Goal: Transaction & Acquisition: Purchase product/service

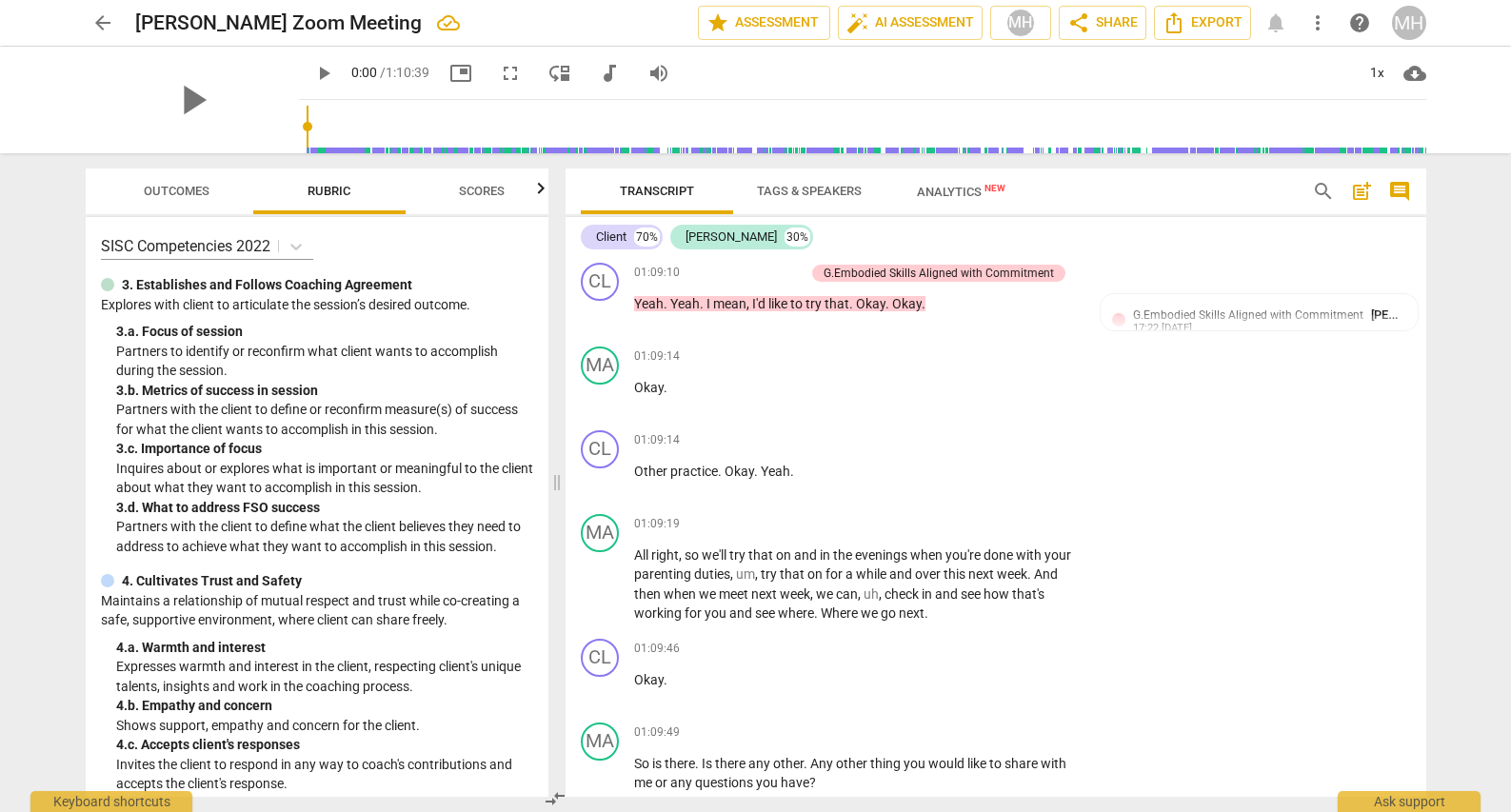
scroll to position [24305, 0]
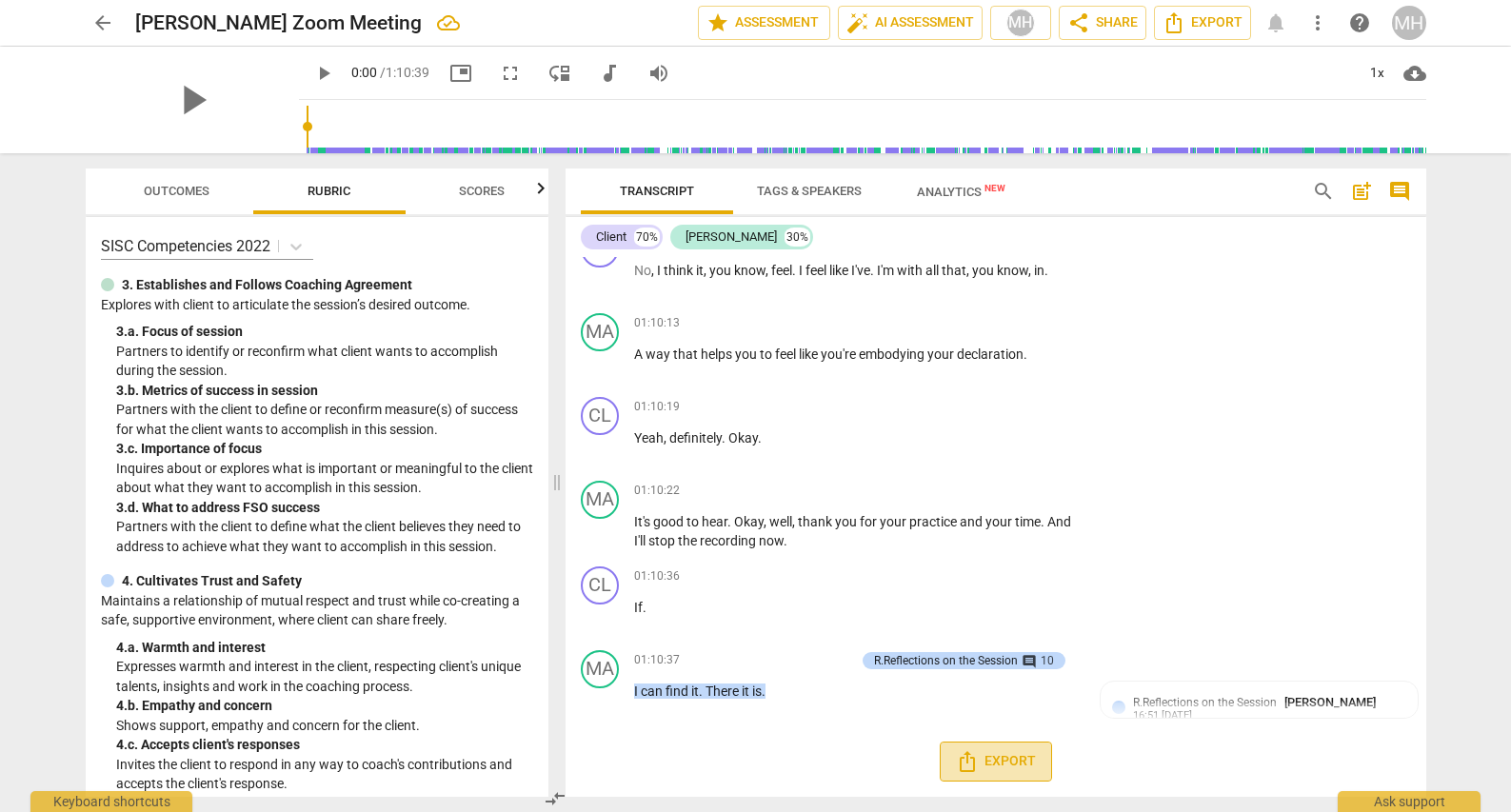
click at [967, 767] on icon "Export" at bounding box center [967, 760] width 22 height 22
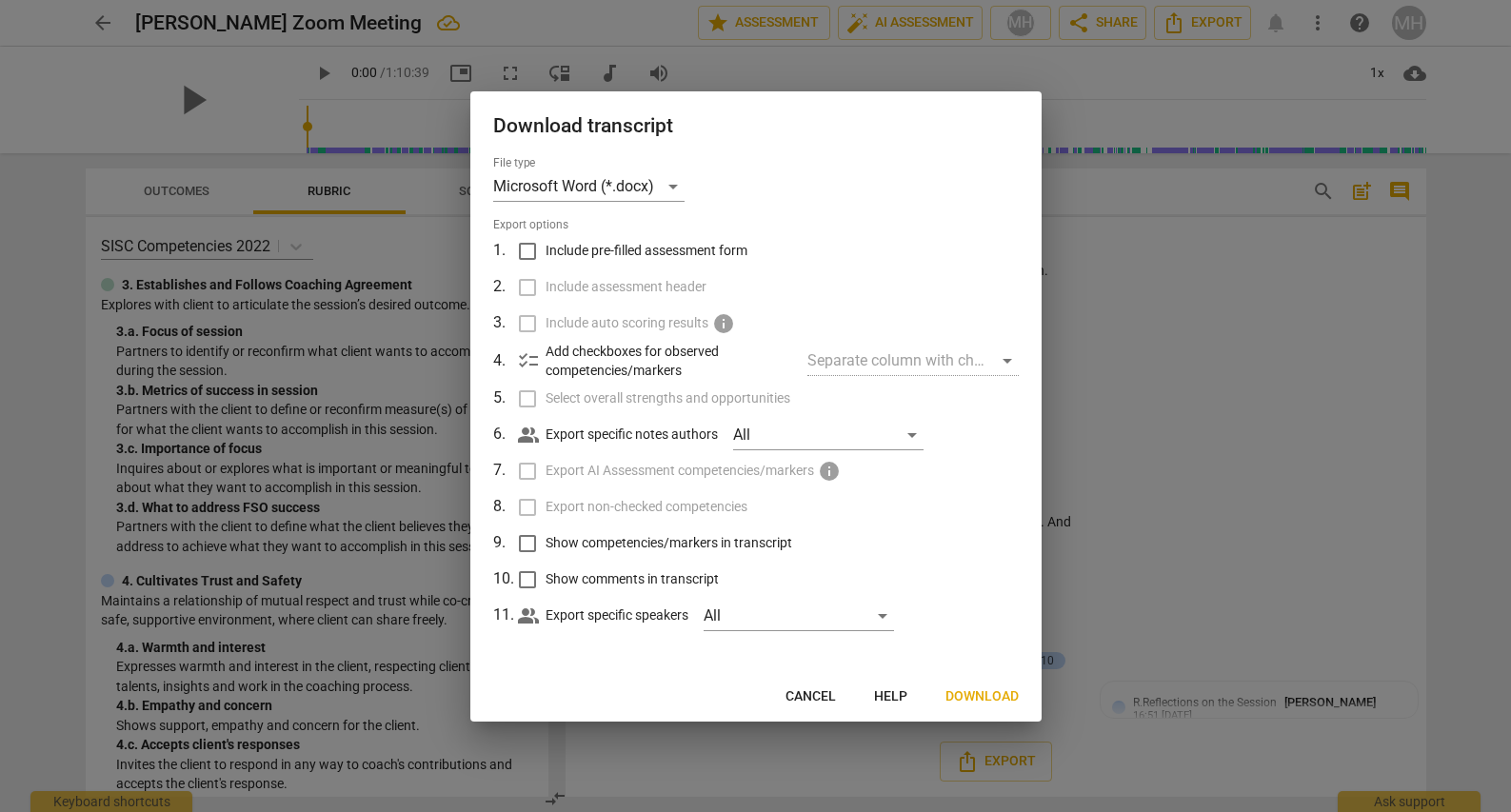
click at [1250, 361] on div at bounding box center [756, 406] width 1511 height 812
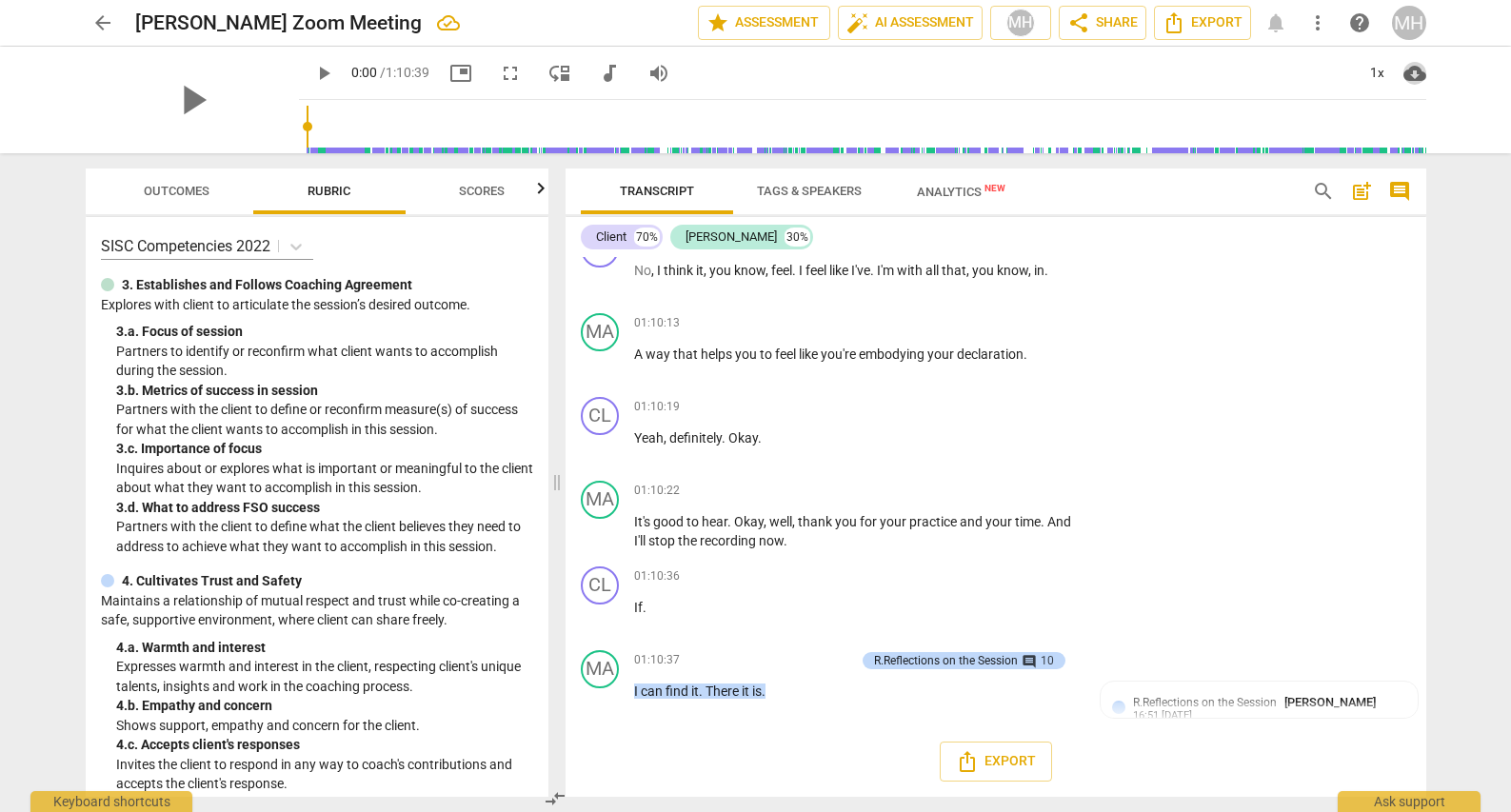
click at [1410, 74] on span "cloud_download" at bounding box center [1414, 73] width 22 height 22
click at [1393, 80] on li "Download audio" at bounding box center [1425, 73] width 141 height 46
click at [647, 70] on span "volume_up" at bounding box center [658, 73] width 22 height 22
click at [647, 70] on span "volume_off" at bounding box center [658, 73] width 22 height 22
type input "1"
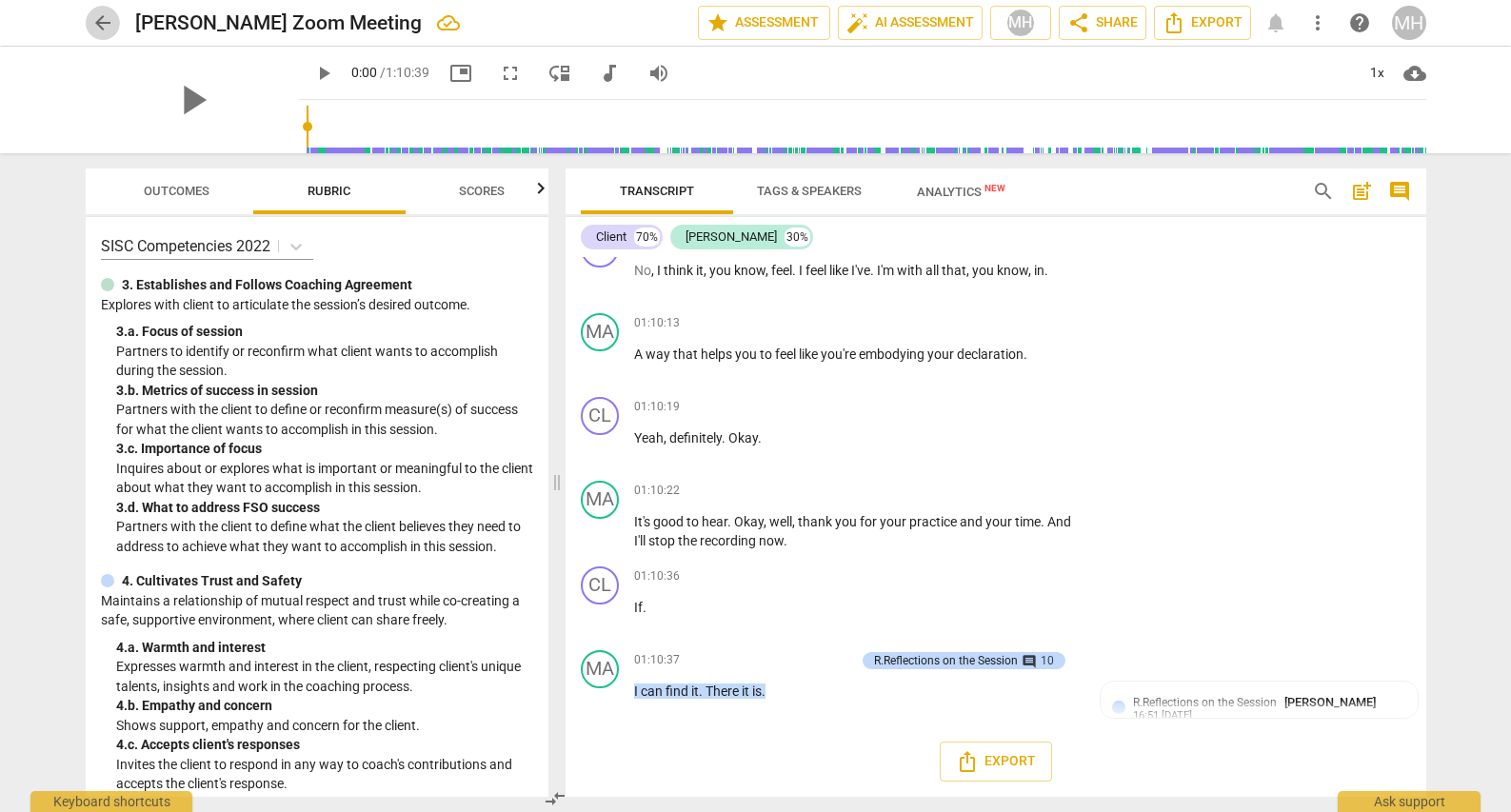
click at [106, 23] on span "arrow_back" at bounding box center [102, 22] width 22 height 22
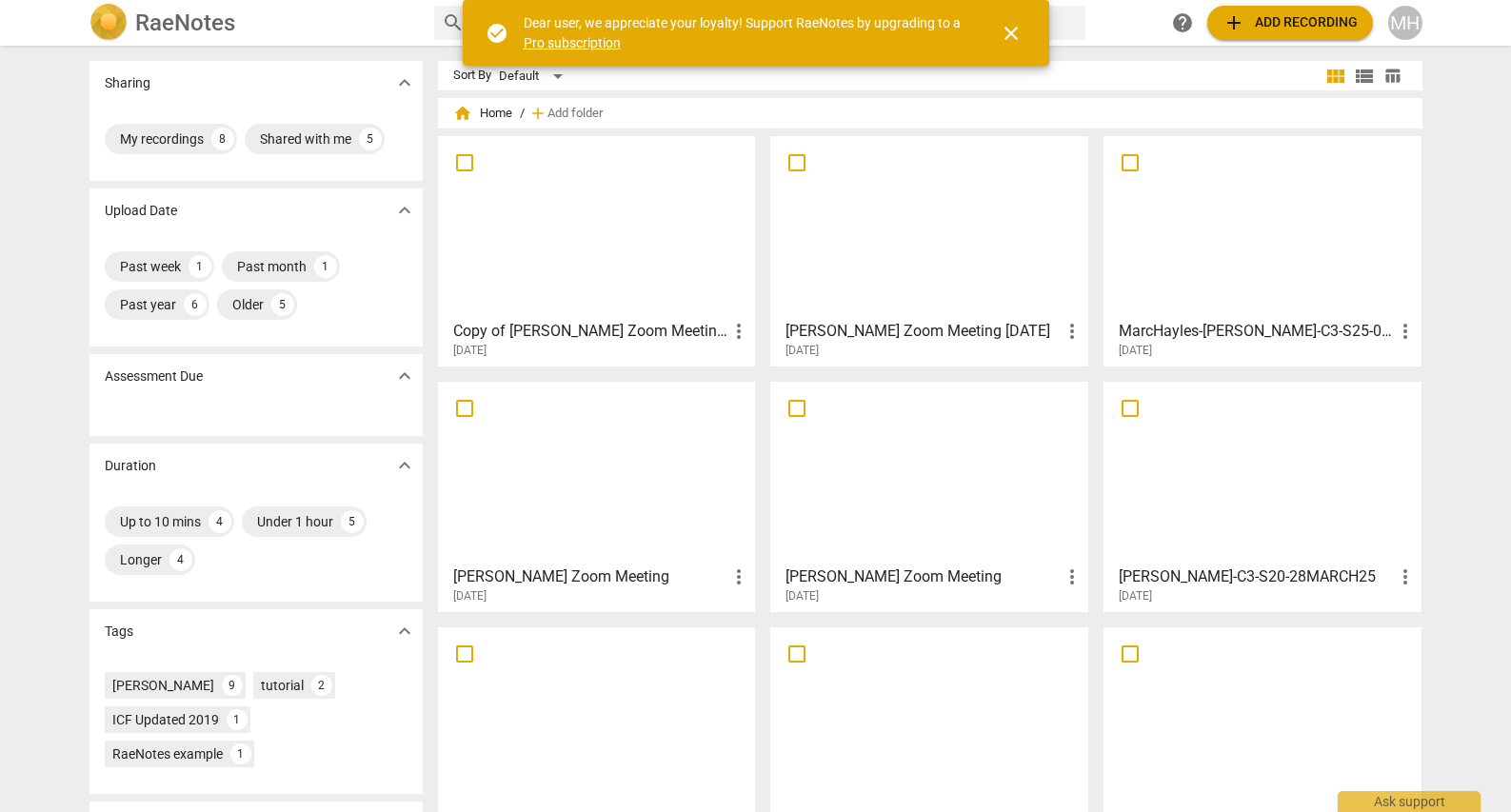
click at [1286, 25] on span "add Add recording" at bounding box center [1289, 22] width 135 height 22
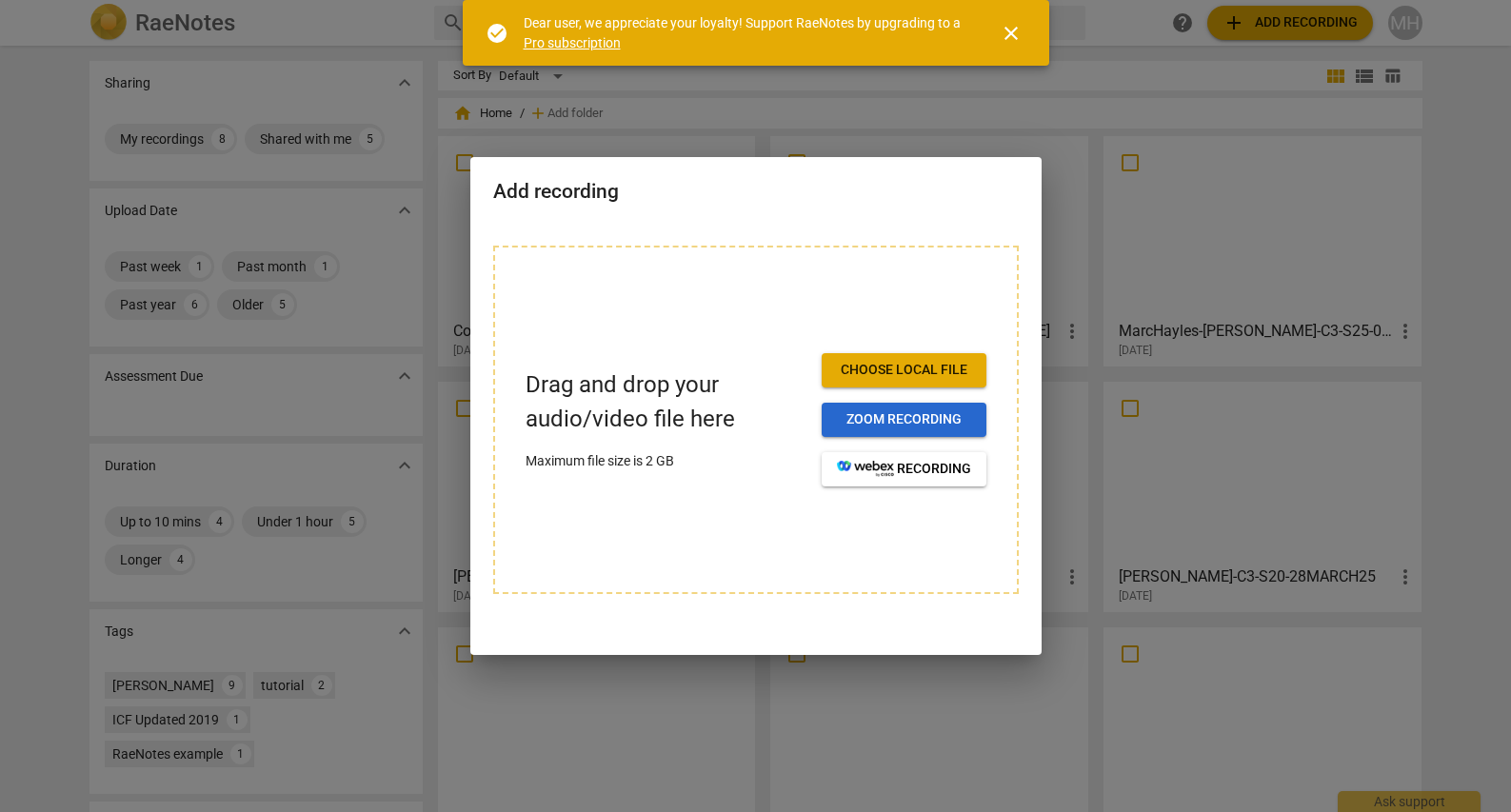
click at [891, 416] on span "Zoom recording" at bounding box center [903, 420] width 134 height 19
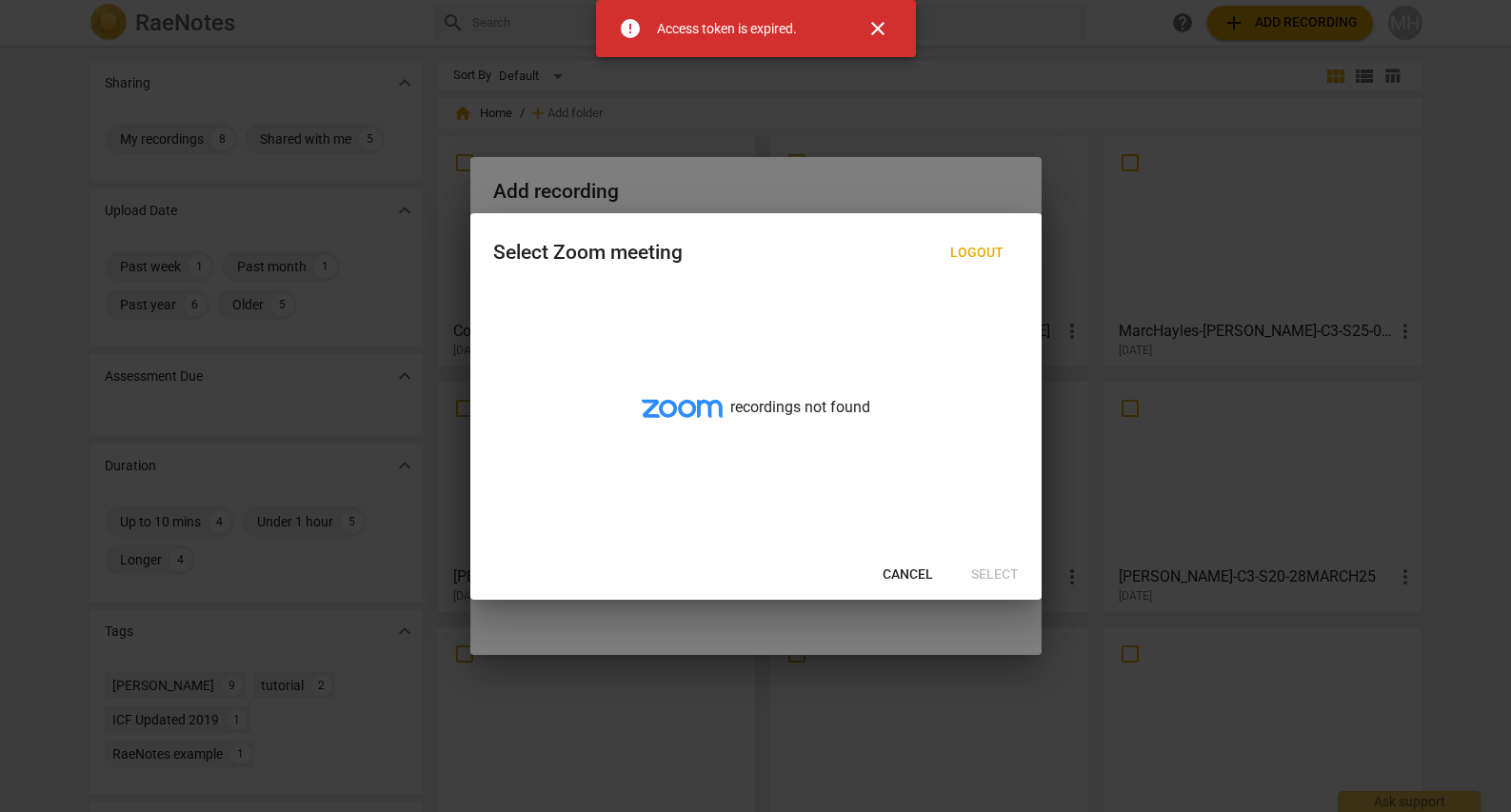
click at [914, 567] on span "Cancel" at bounding box center [907, 575] width 51 height 19
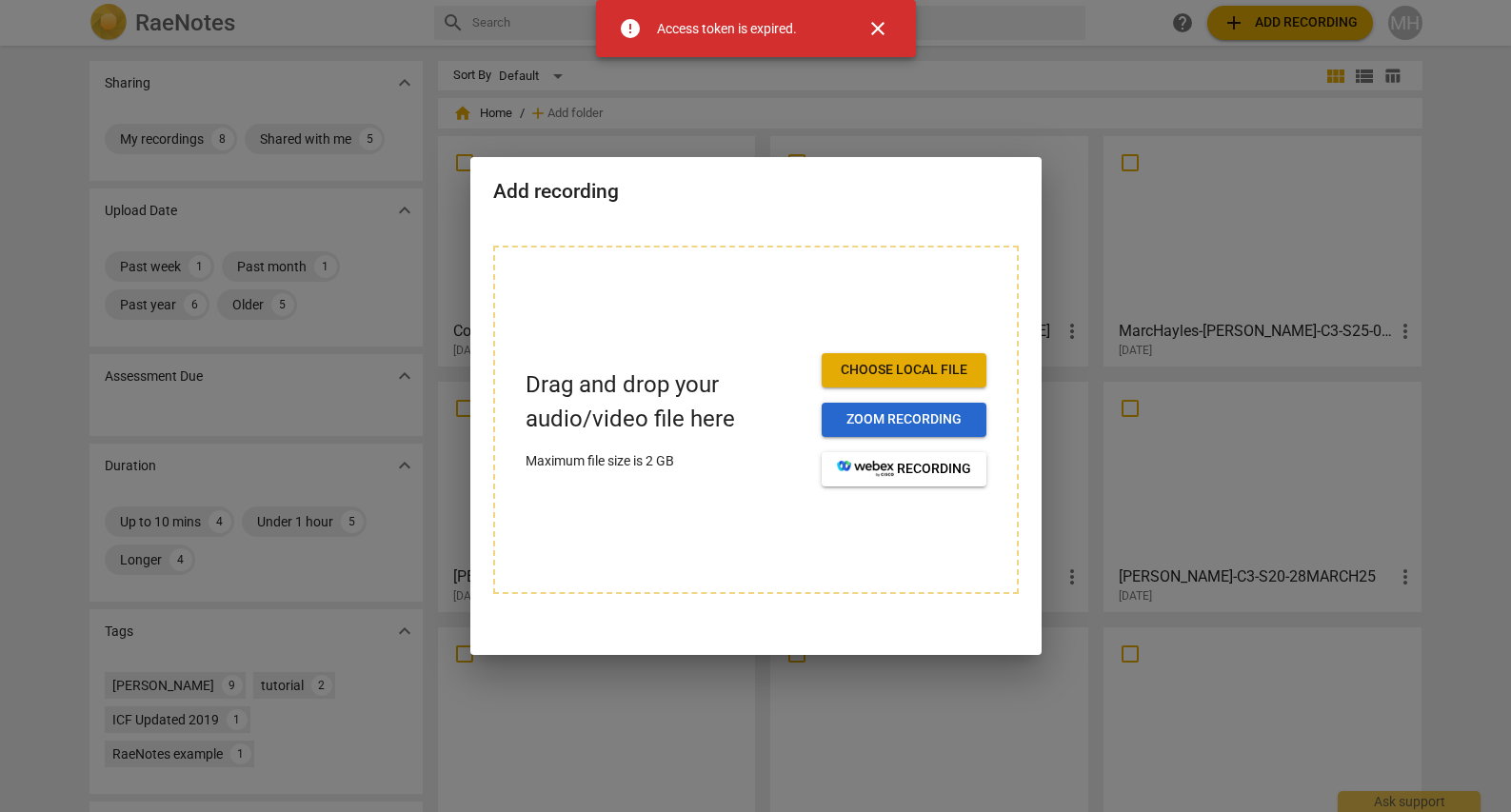
click at [904, 427] on span "Zoom recording" at bounding box center [903, 420] width 134 height 19
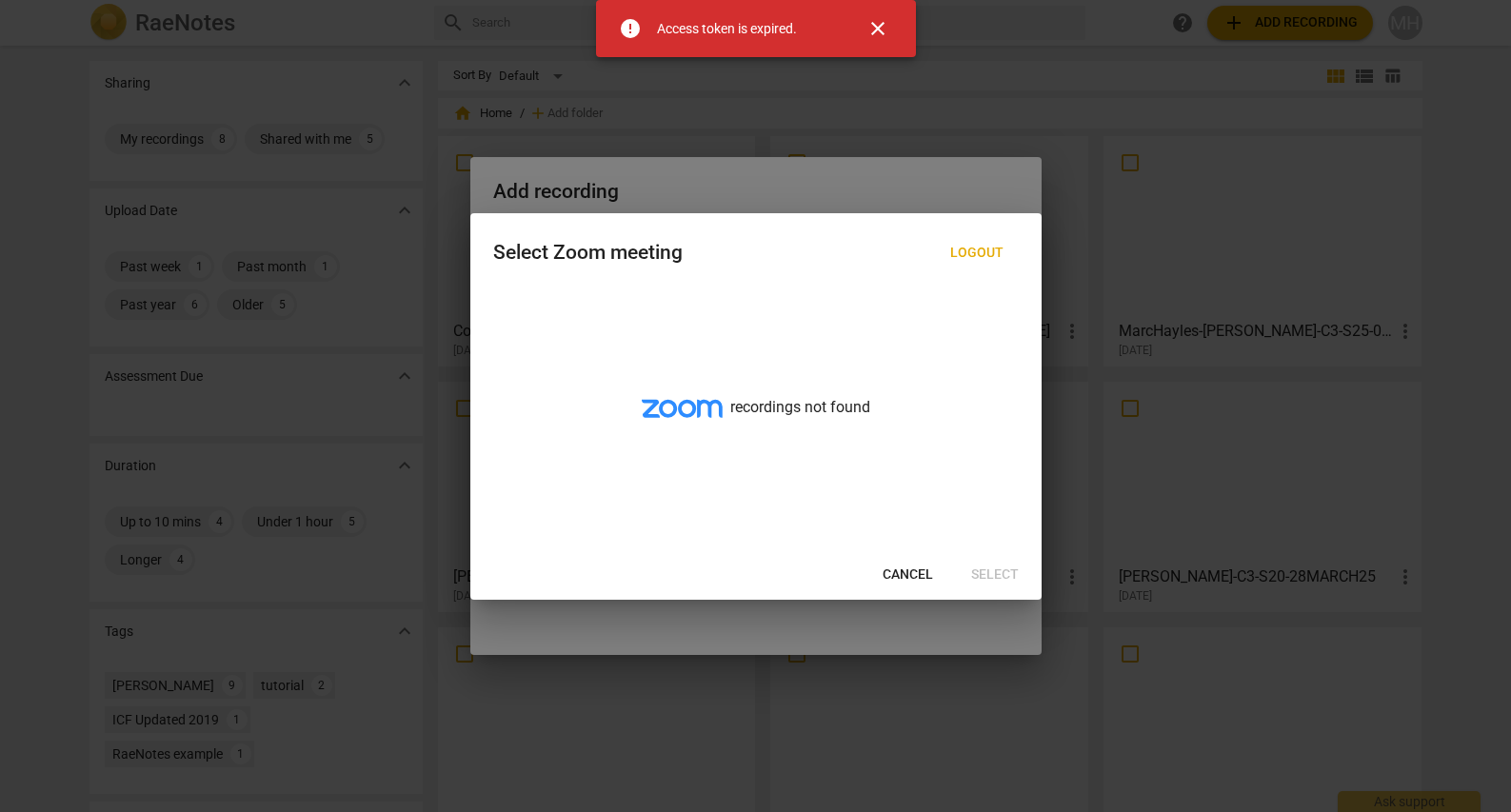
click at [875, 29] on span "close" at bounding box center [877, 28] width 22 height 22
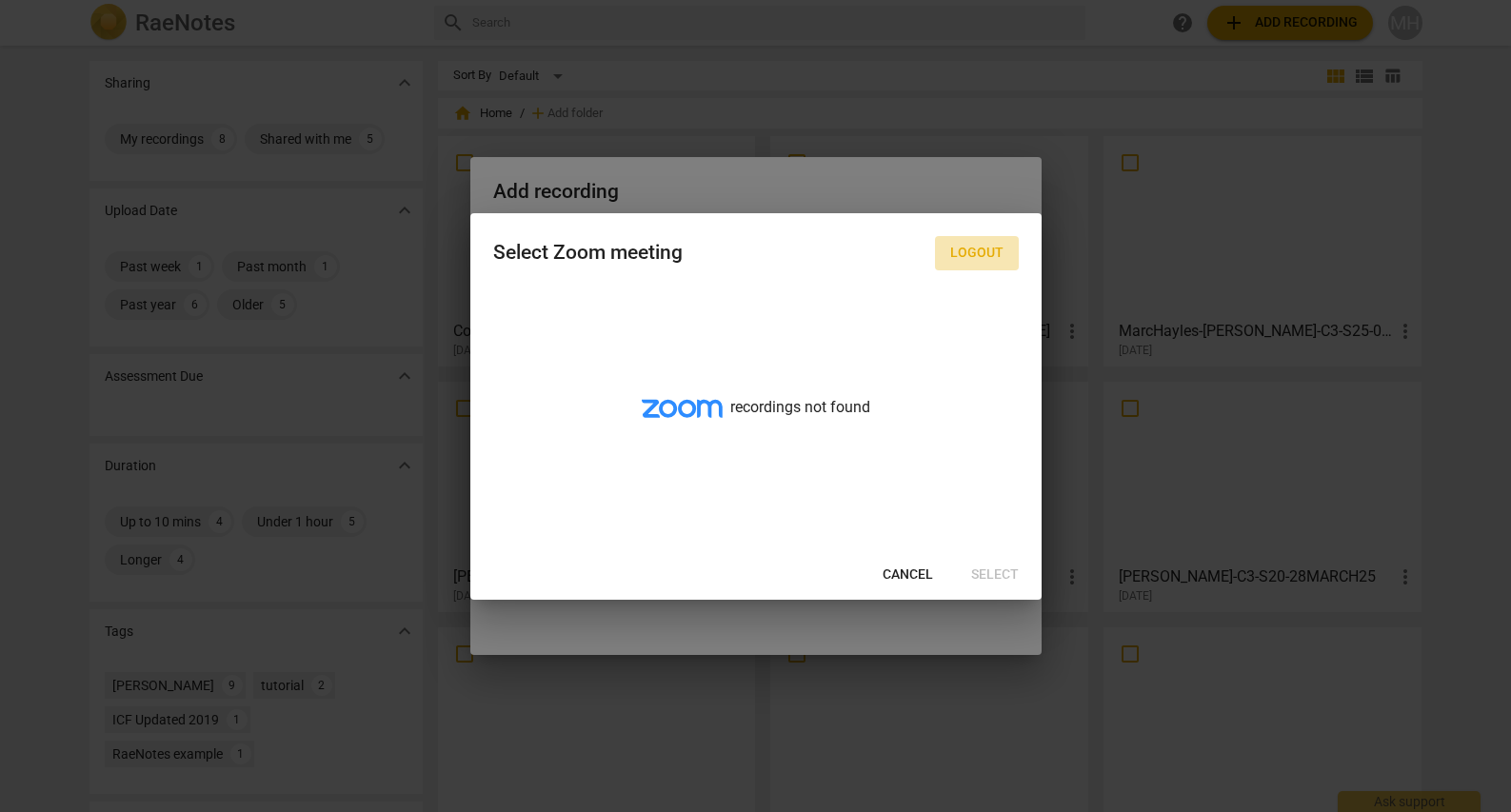
click at [973, 258] on span "Logout" at bounding box center [977, 253] width 54 height 19
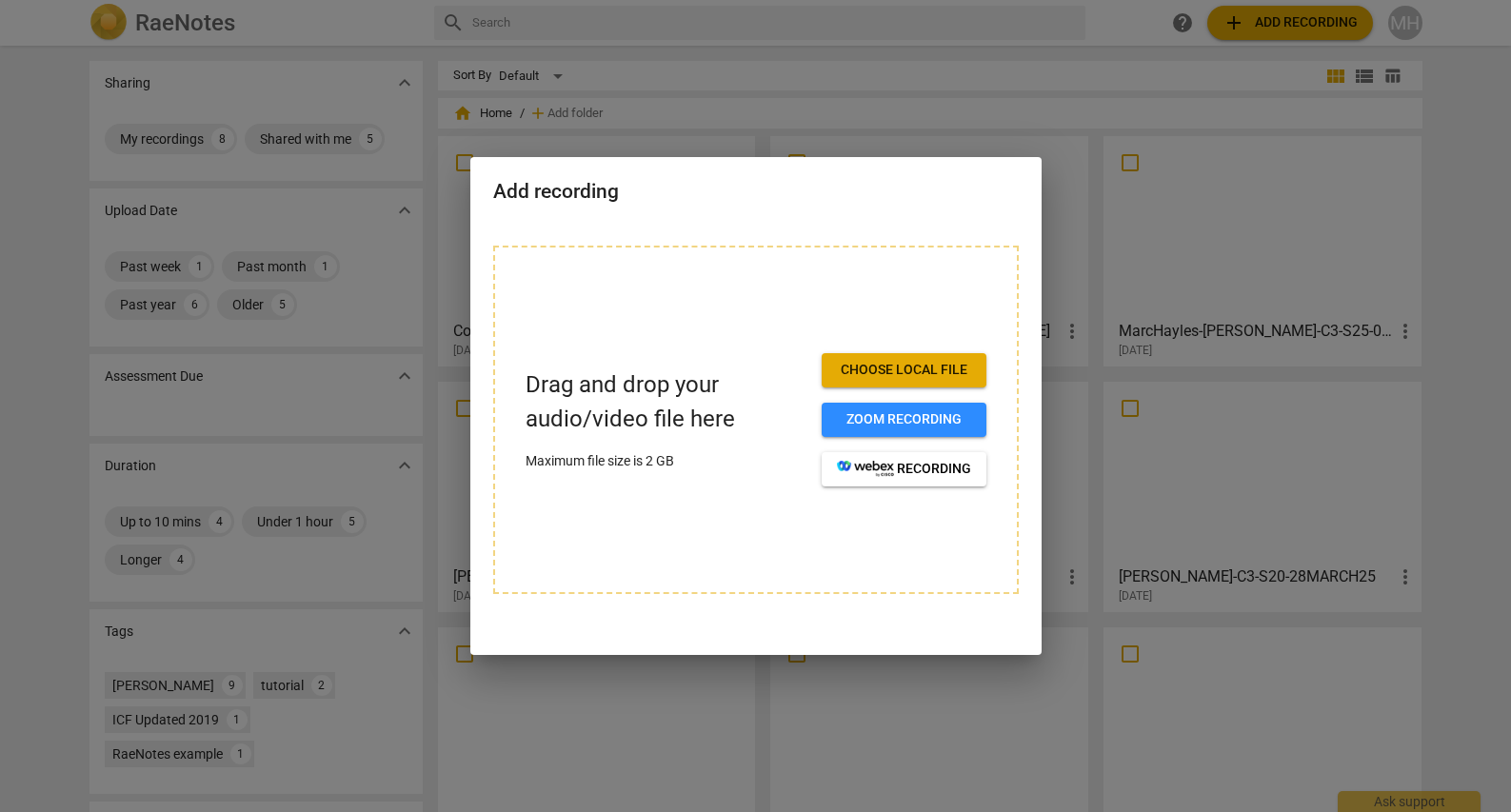
click at [1007, 99] on div at bounding box center [756, 406] width 1511 height 812
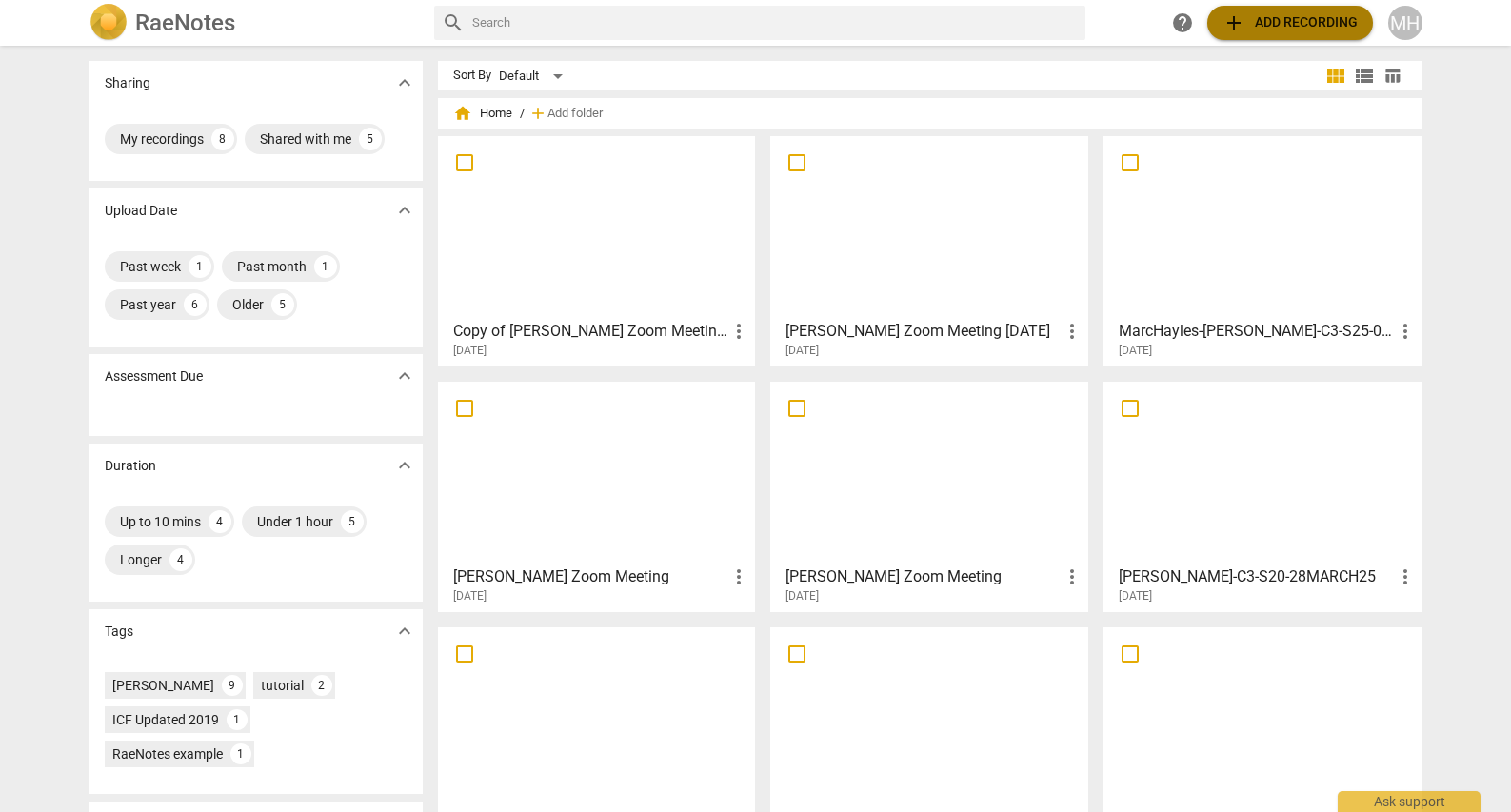
click at [1265, 30] on span "add Add recording" at bounding box center [1289, 22] width 135 height 22
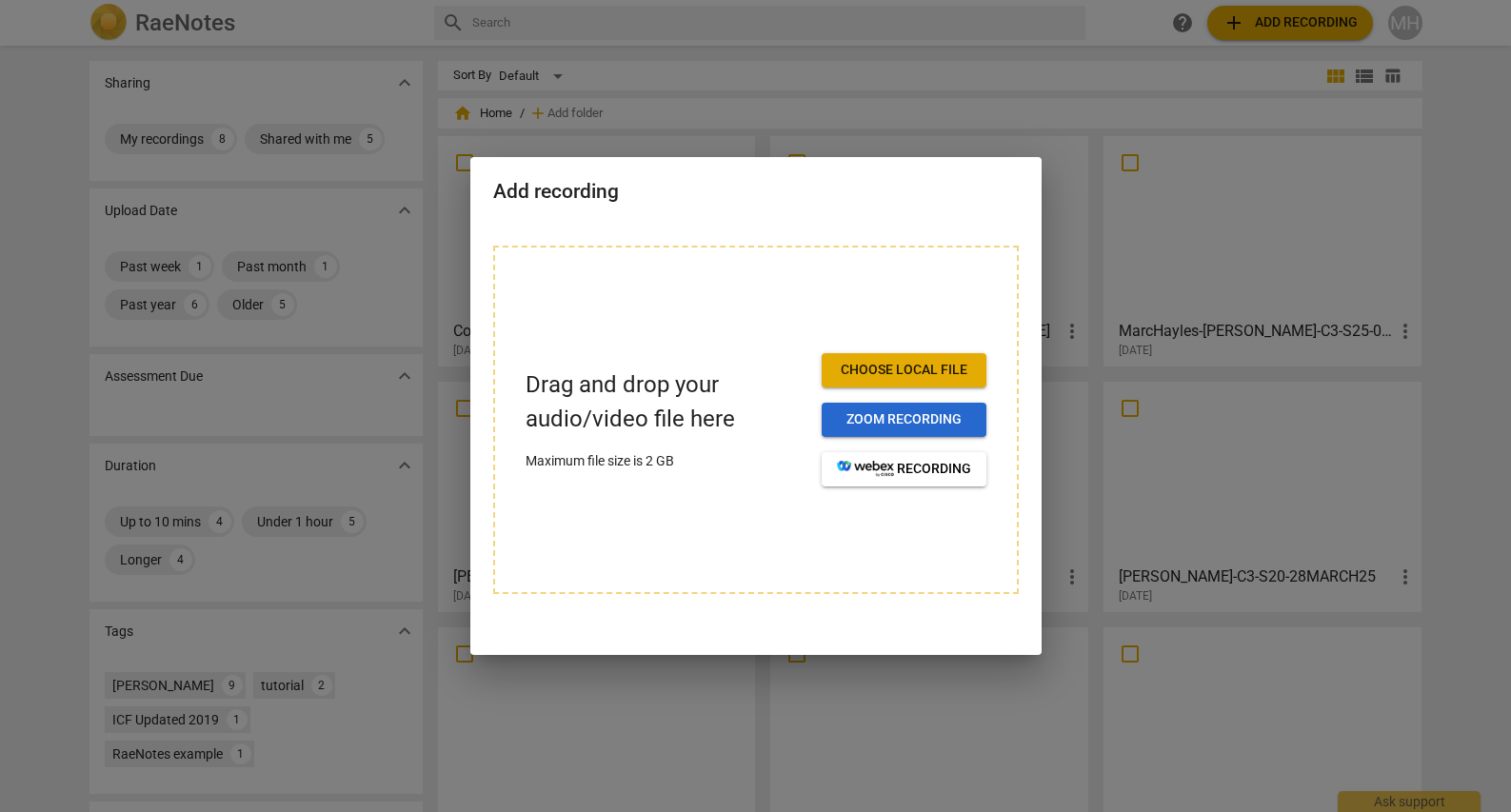
click at [913, 411] on span "Zoom recording" at bounding box center [903, 420] width 134 height 19
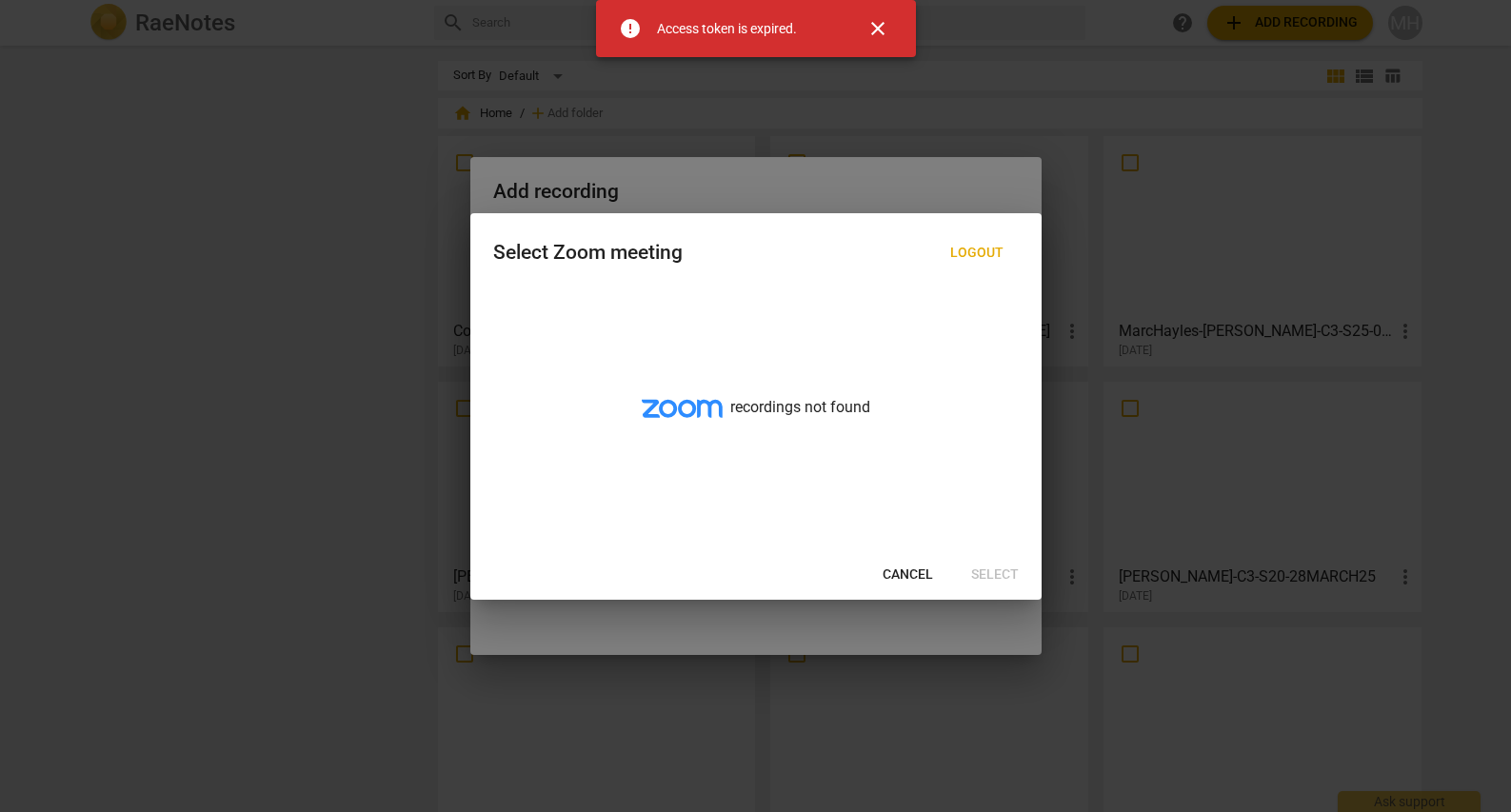
click at [879, 23] on span "close" at bounding box center [877, 28] width 22 height 22
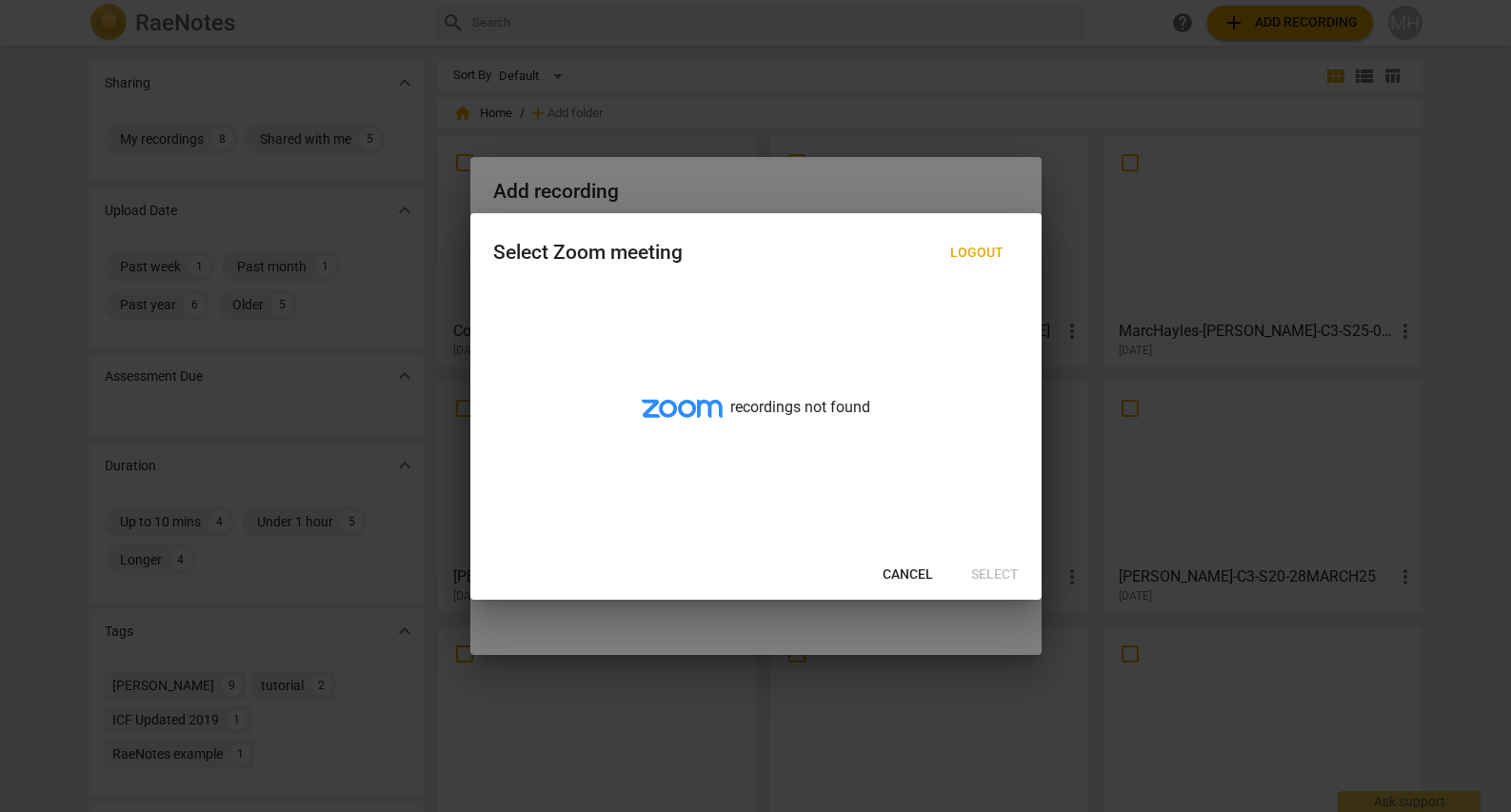
click at [914, 572] on span "Cancel" at bounding box center [907, 575] width 51 height 19
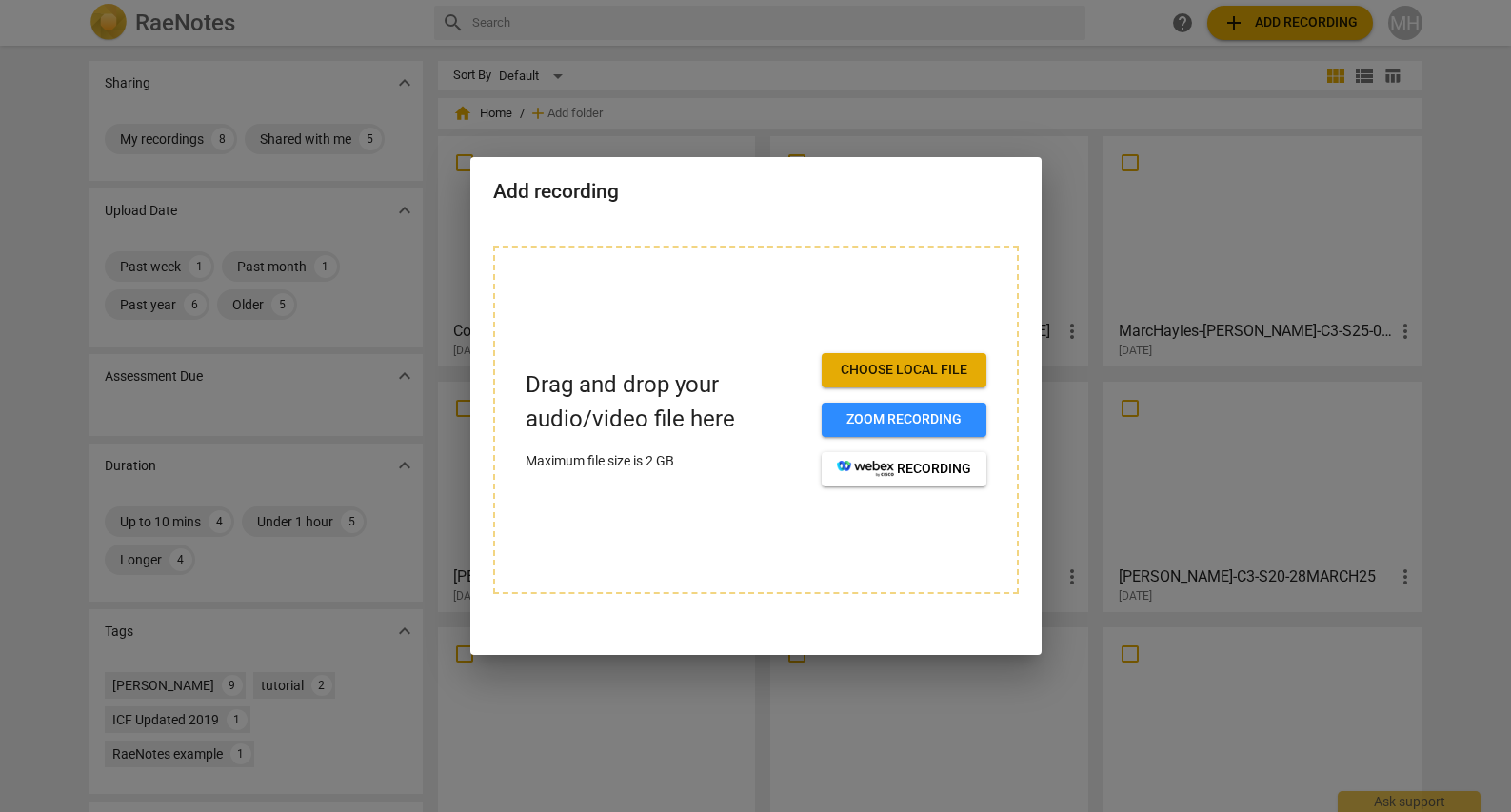
click at [1055, 88] on div at bounding box center [756, 406] width 1511 height 812
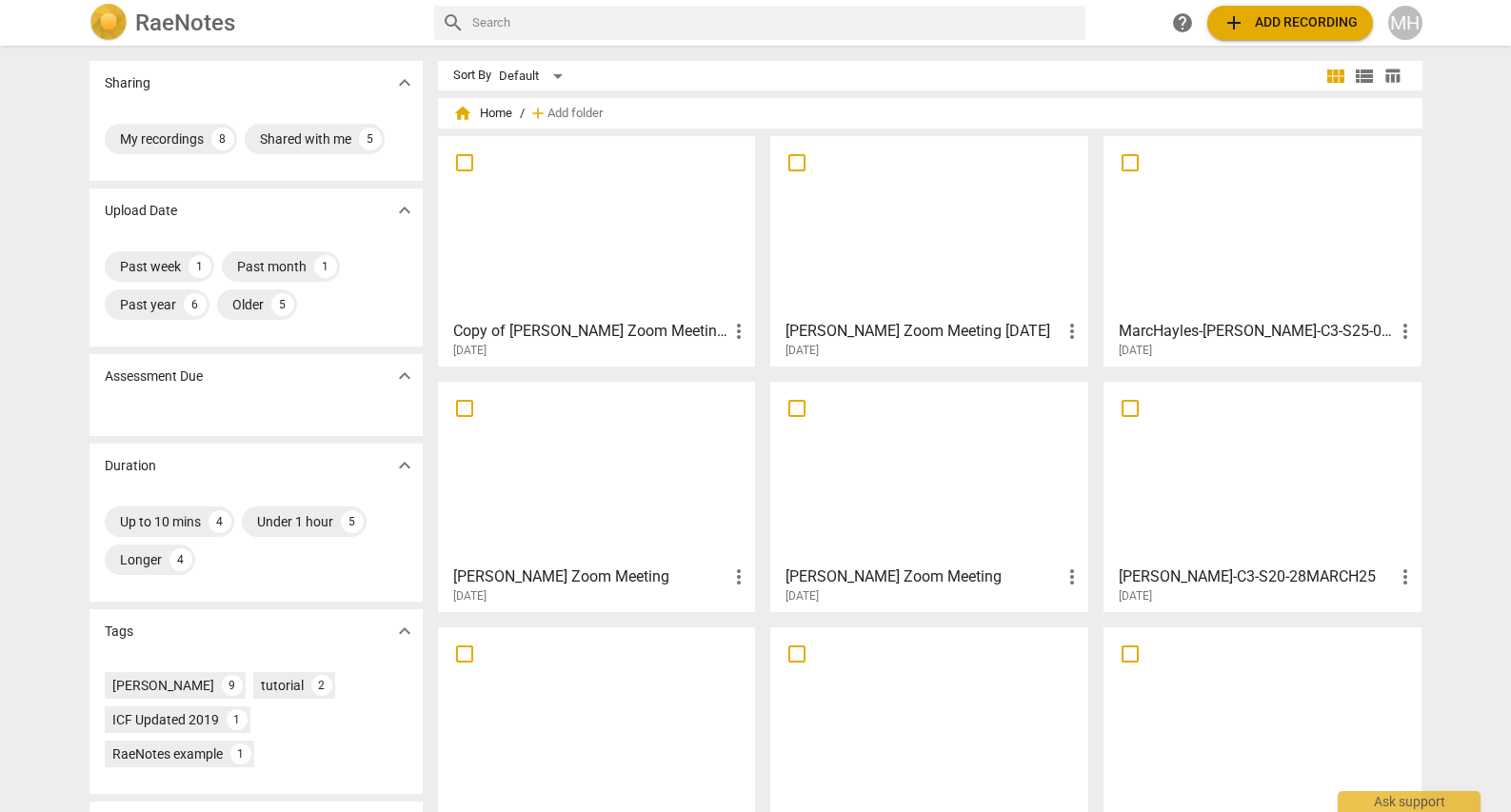
click at [1299, 20] on span "add Add recording" at bounding box center [1289, 22] width 135 height 22
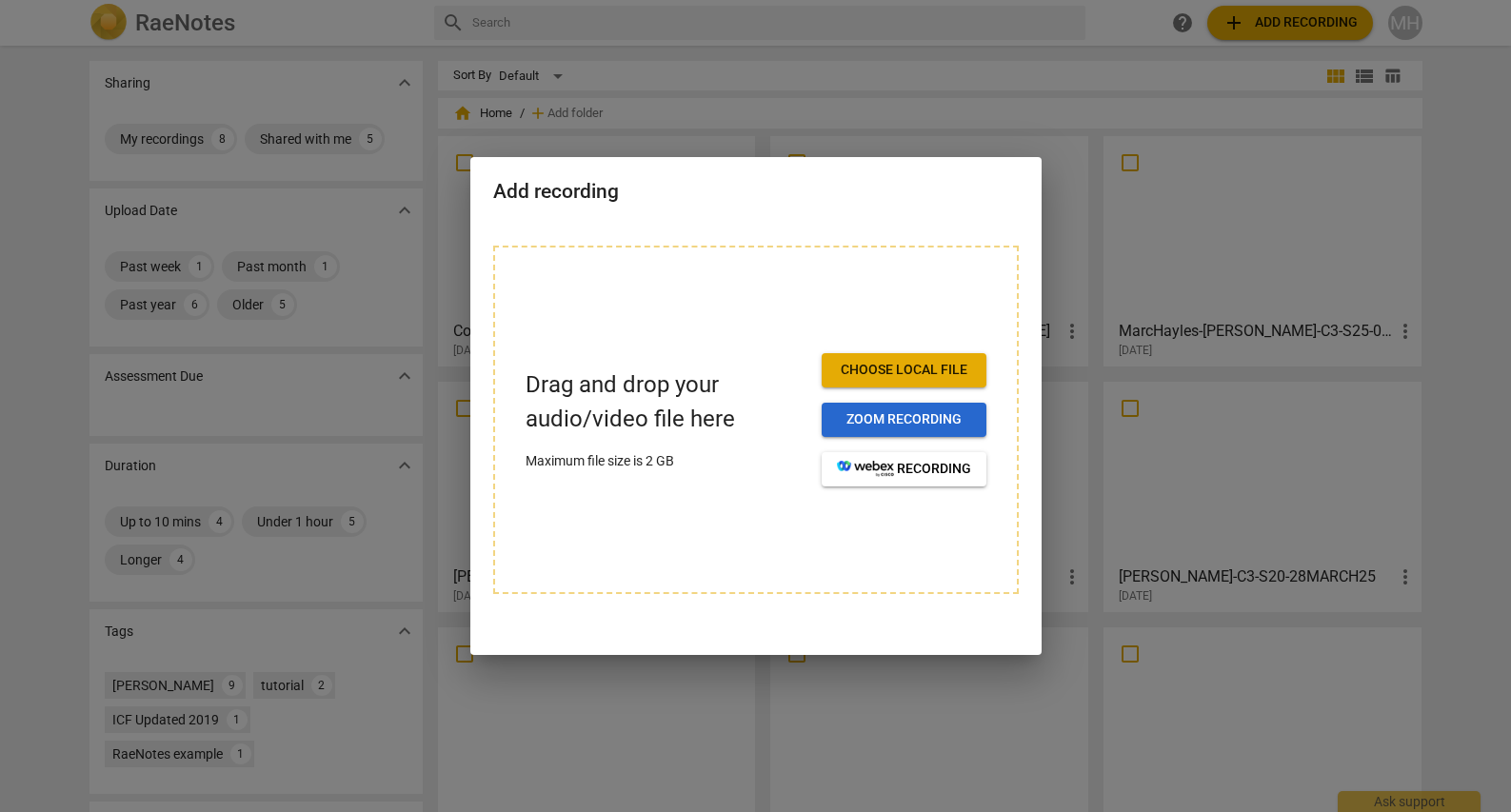
click at [931, 415] on span "Zoom recording" at bounding box center [903, 420] width 134 height 19
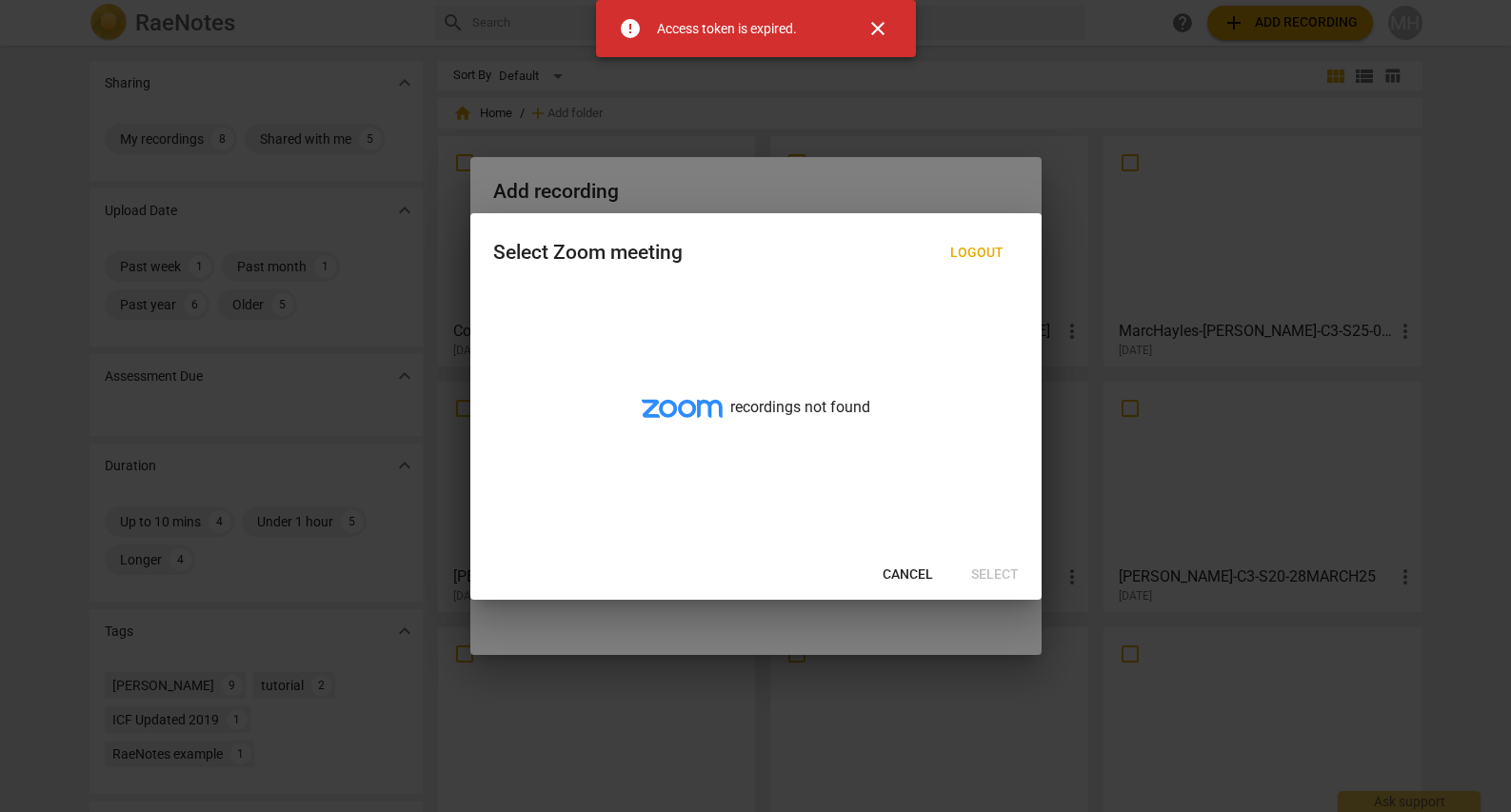
click at [963, 253] on span "Logout" at bounding box center [977, 253] width 54 height 19
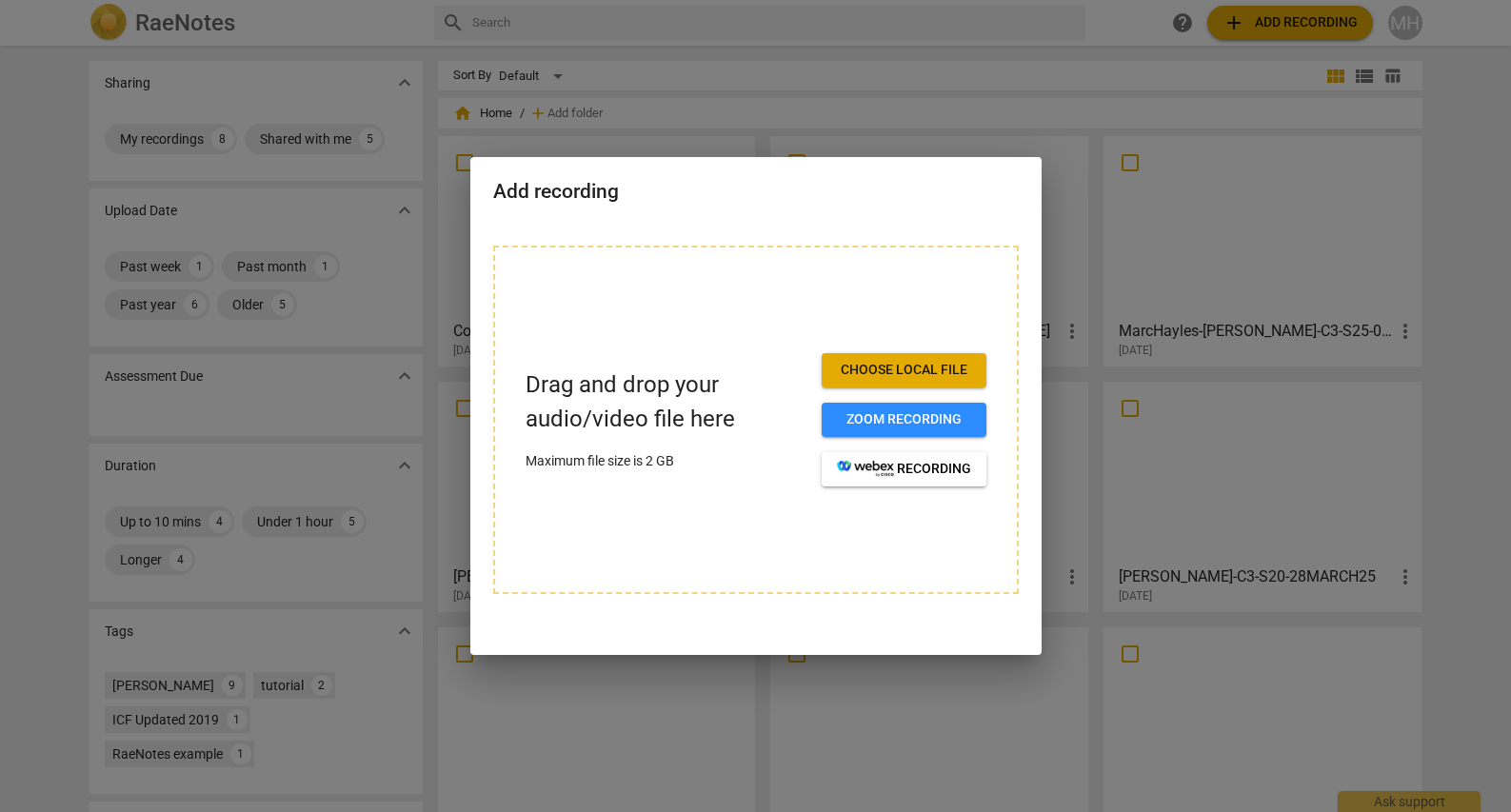
click at [1064, 84] on div at bounding box center [756, 406] width 1511 height 812
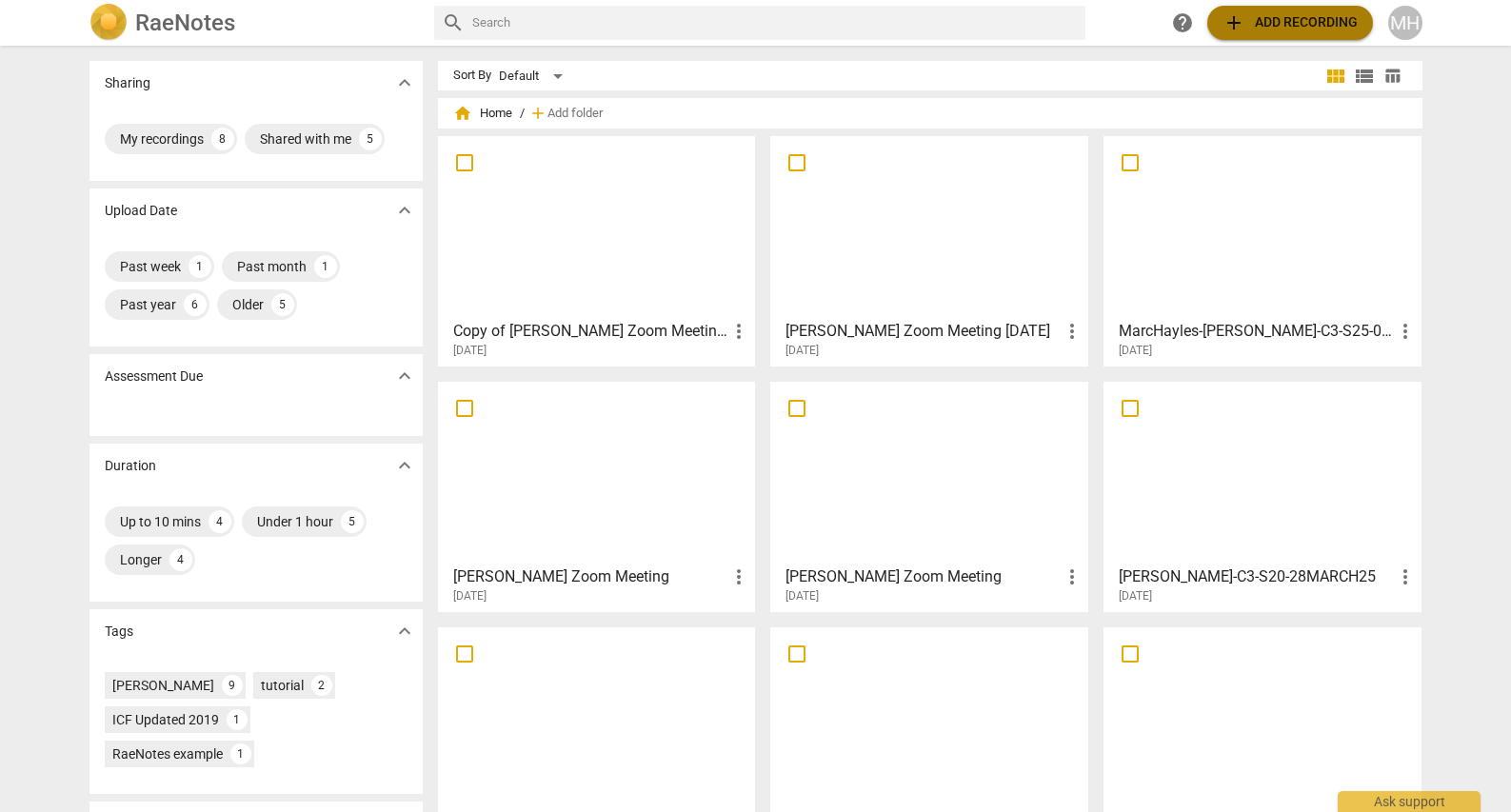
click at [1264, 27] on span "add Add recording" at bounding box center [1289, 22] width 135 height 22
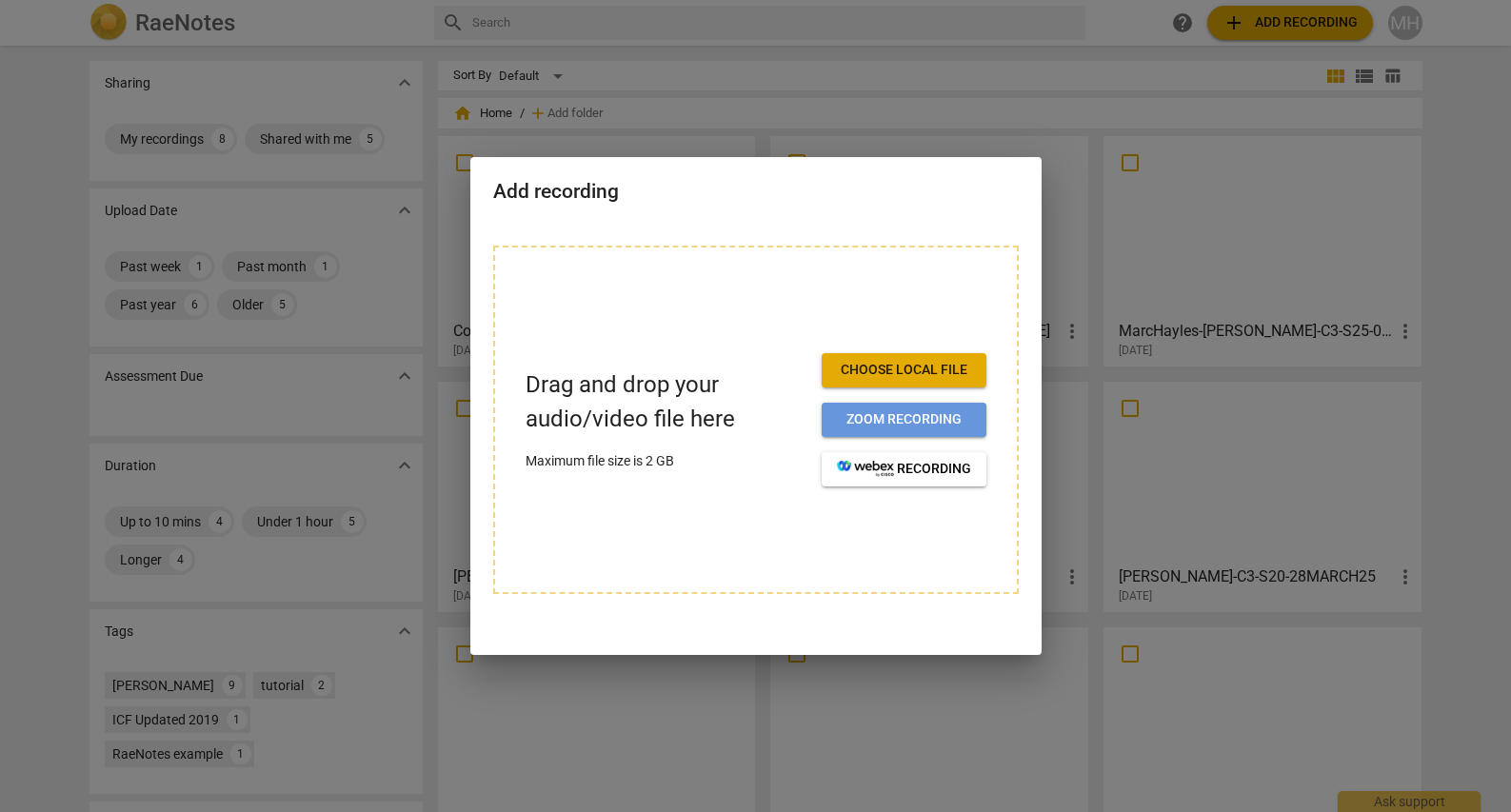
click at [878, 411] on span "Zoom recording" at bounding box center [903, 420] width 134 height 19
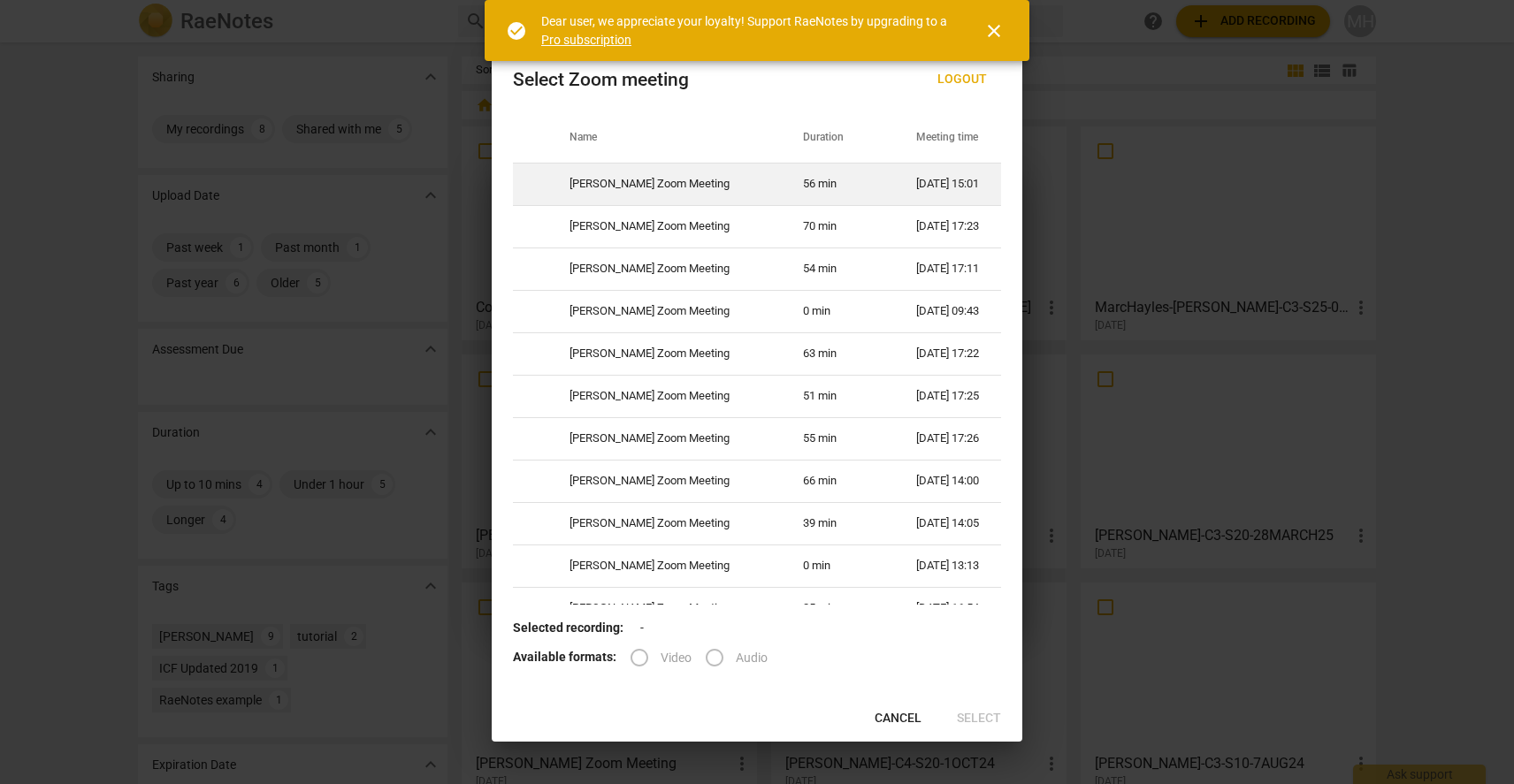
click at [649, 186] on td "[PERSON_NAME] Zoom Meeting" at bounding box center [665, 184] width 233 height 43
radio input "true"
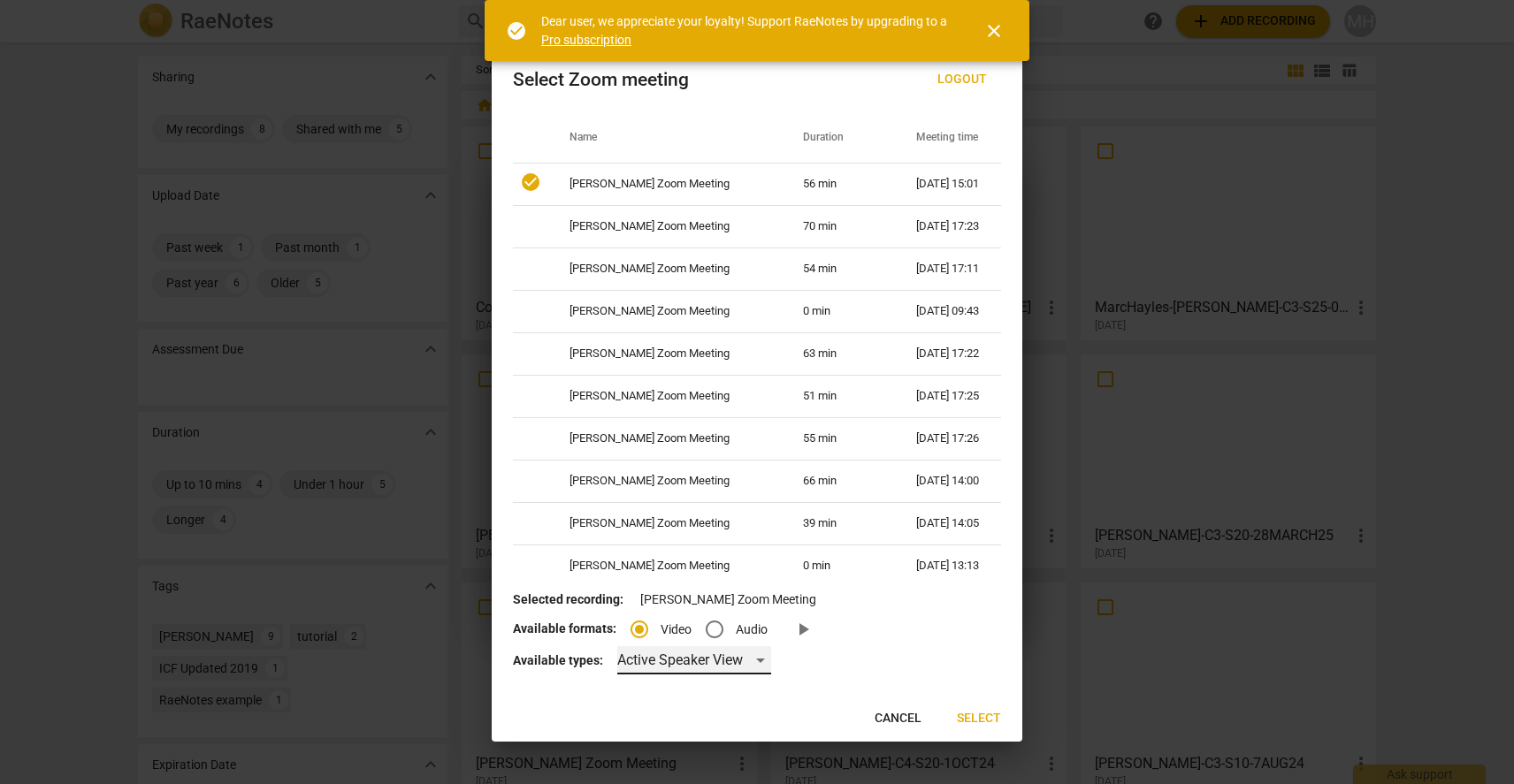
click at [760, 657] on div "Active Speaker View" at bounding box center [694, 660] width 154 height 28
click at [689, 705] on li "Gallery View" at bounding box center [693, 703] width 156 height 43
click at [802, 634] on span "play_arrow" at bounding box center [802, 628] width 21 height 21
click at [965, 715] on span "Select" at bounding box center [979, 719] width 44 height 18
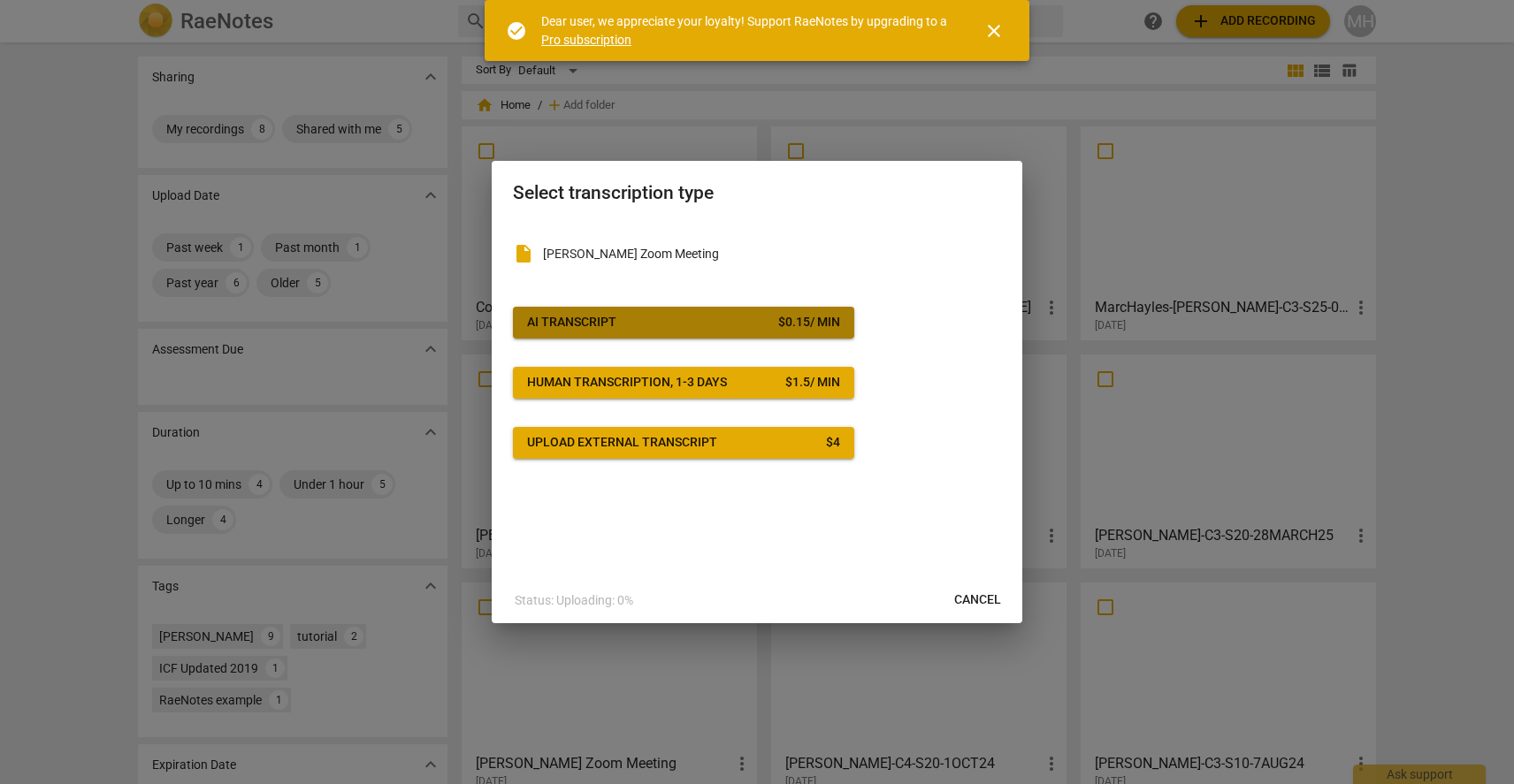
click at [592, 316] on div "AI Transcript" at bounding box center [572, 323] width 90 height 18
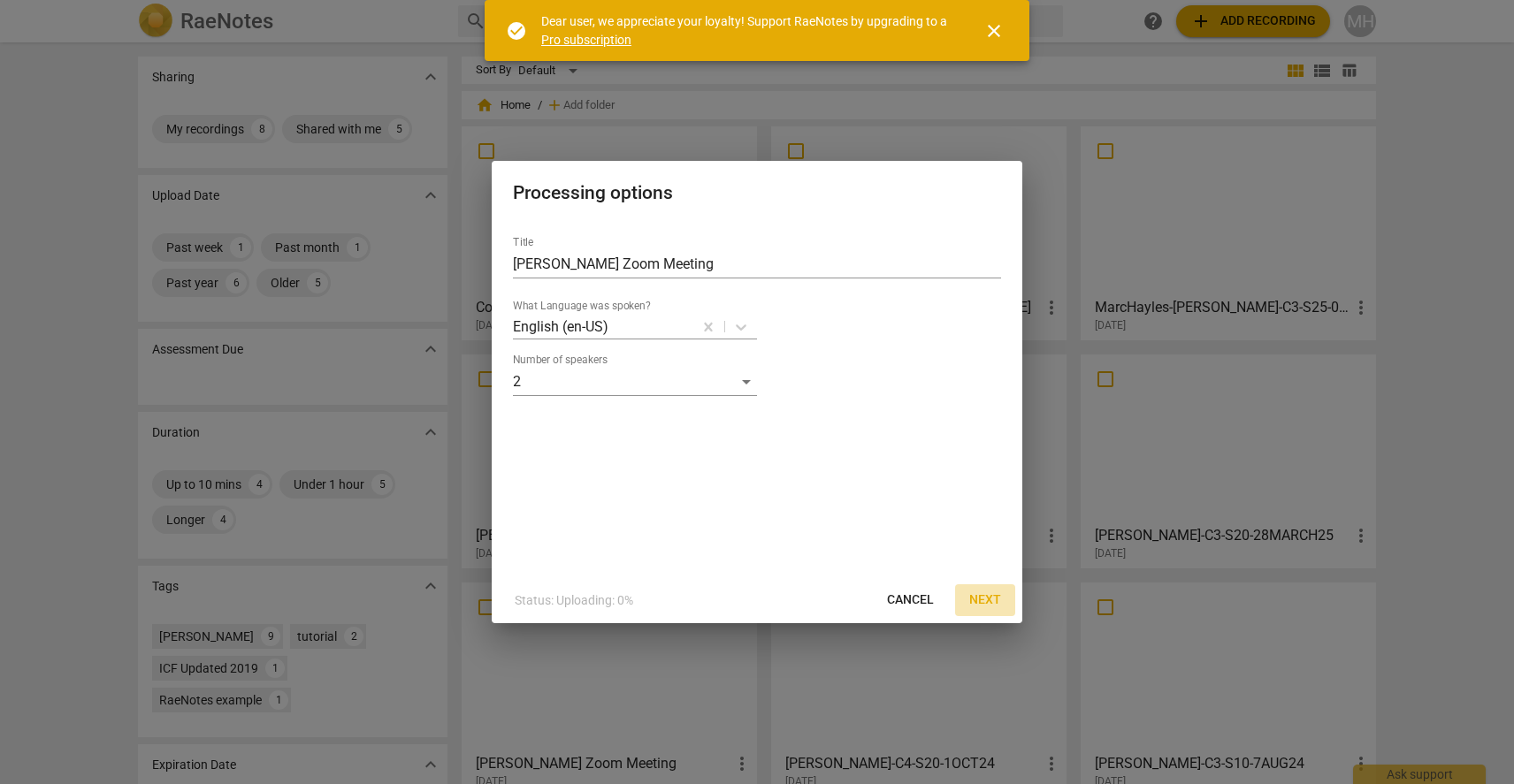
click at [989, 597] on span "Next" at bounding box center [985, 600] width 32 height 18
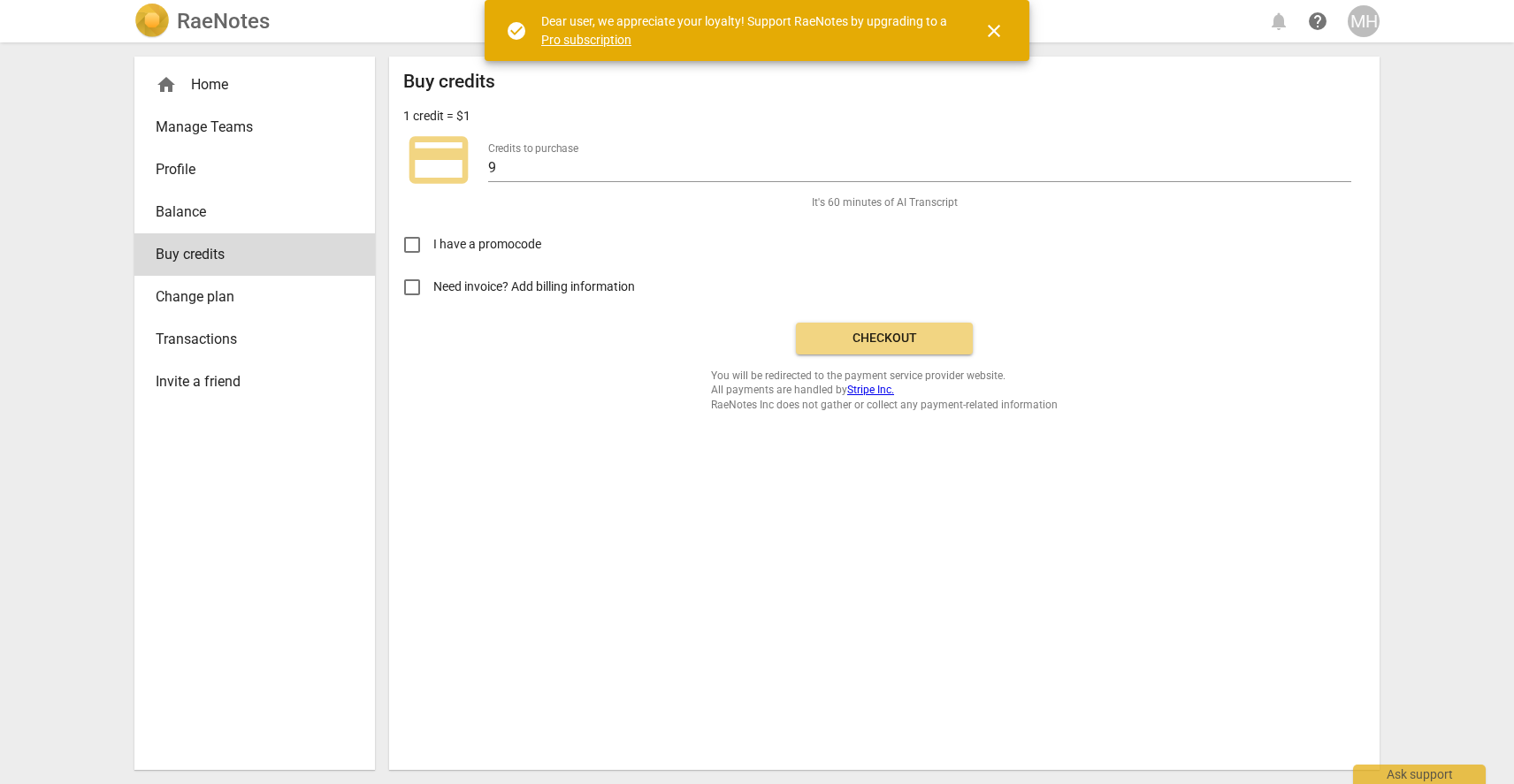
click at [853, 338] on span "Checkout" at bounding box center [885, 339] width 148 height 18
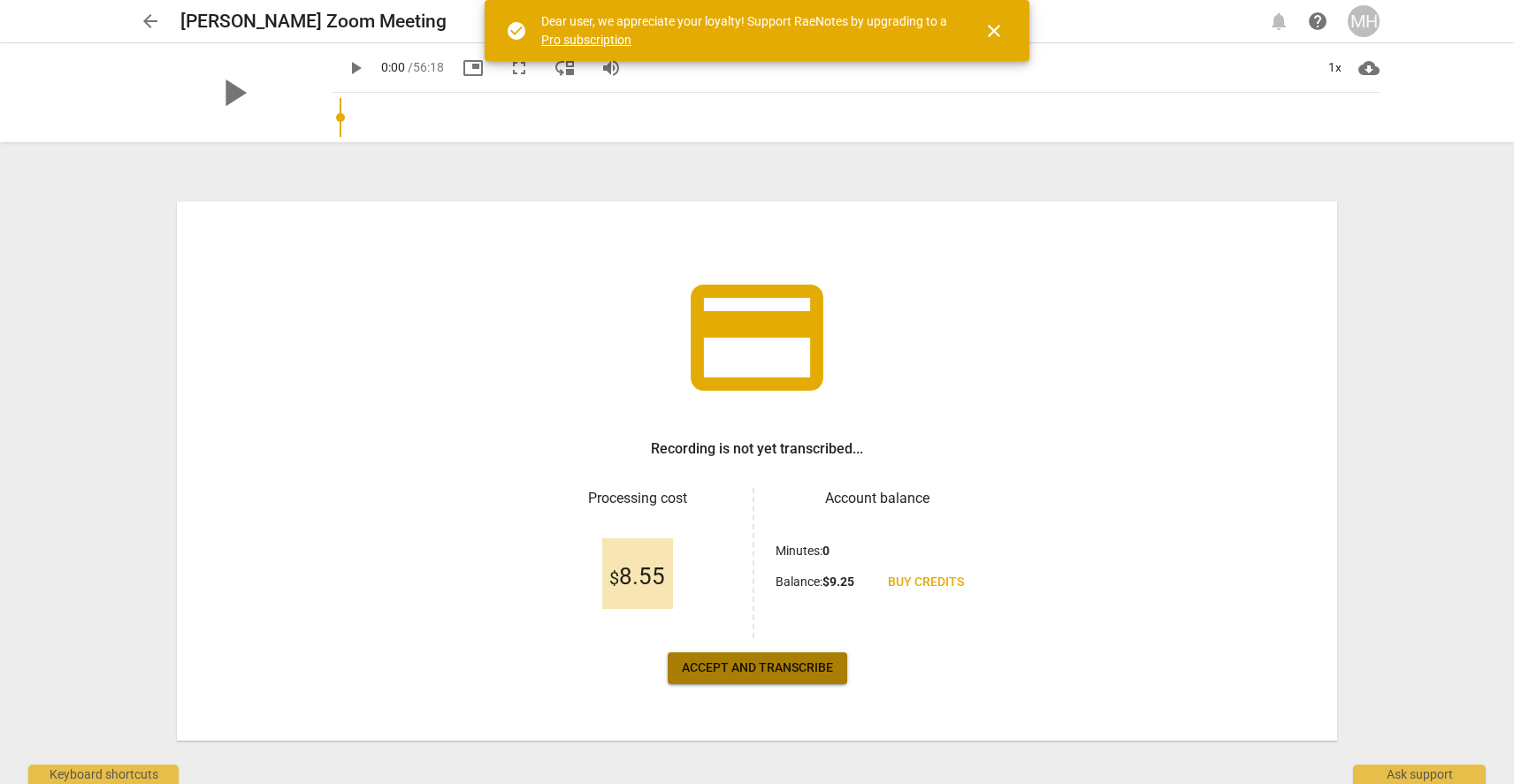
click at [753, 664] on span "Accept and transcribe" at bounding box center [757, 668] width 151 height 18
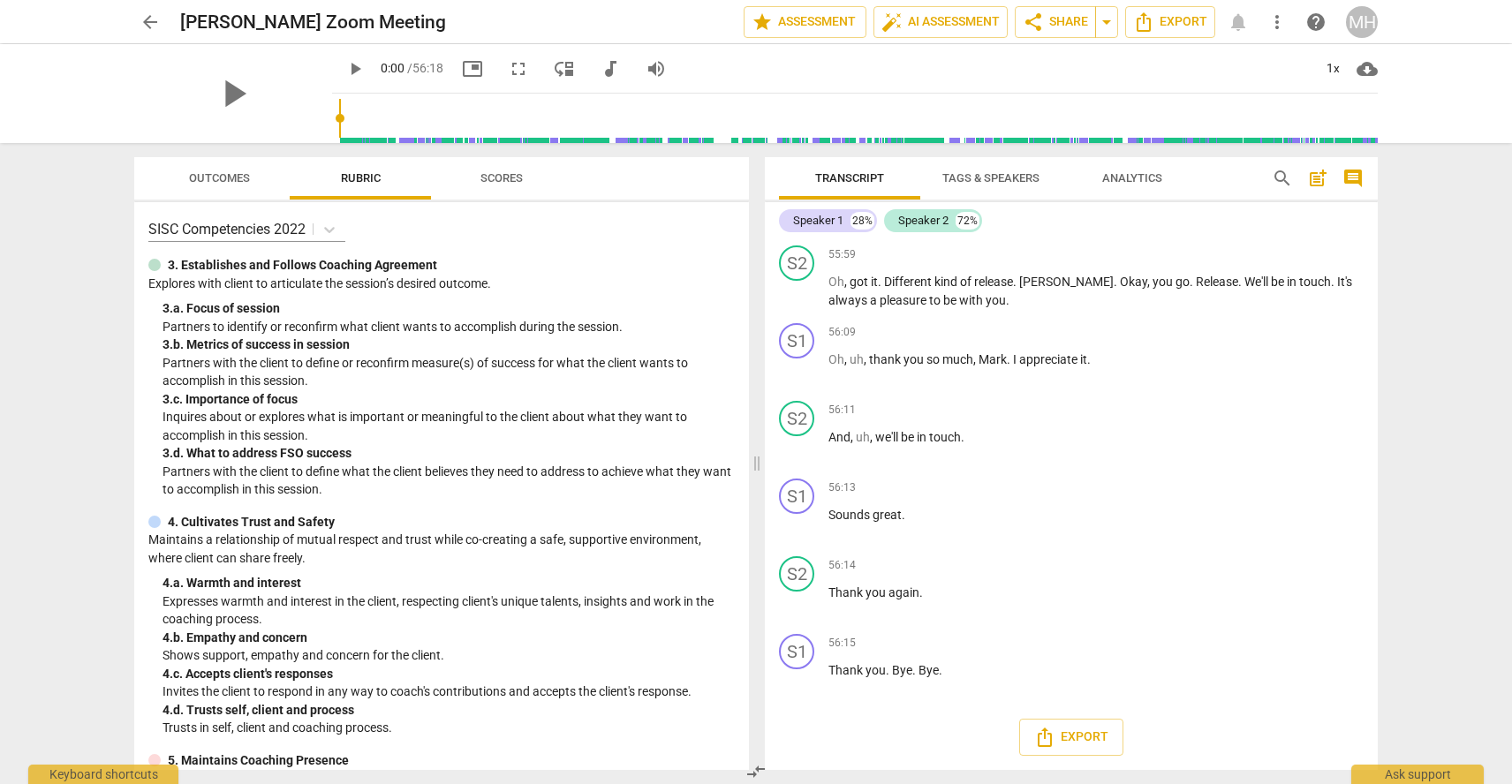
scroll to position [19862, 0]
click at [1095, 740] on span "Export" at bounding box center [1071, 736] width 74 height 21
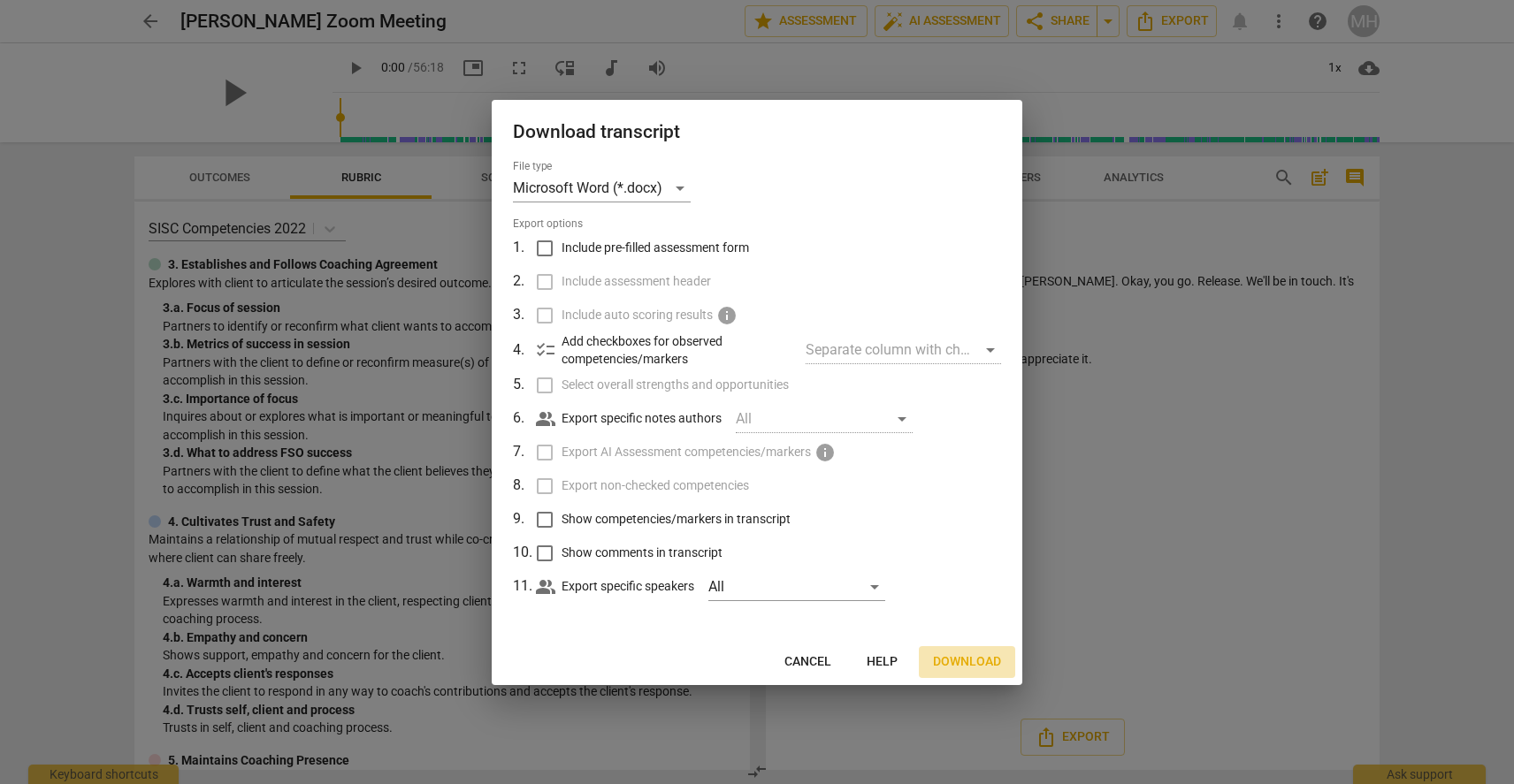
click at [979, 662] on span "Download" at bounding box center [966, 663] width 68 height 18
